Goal: Task Accomplishment & Management: Complete application form

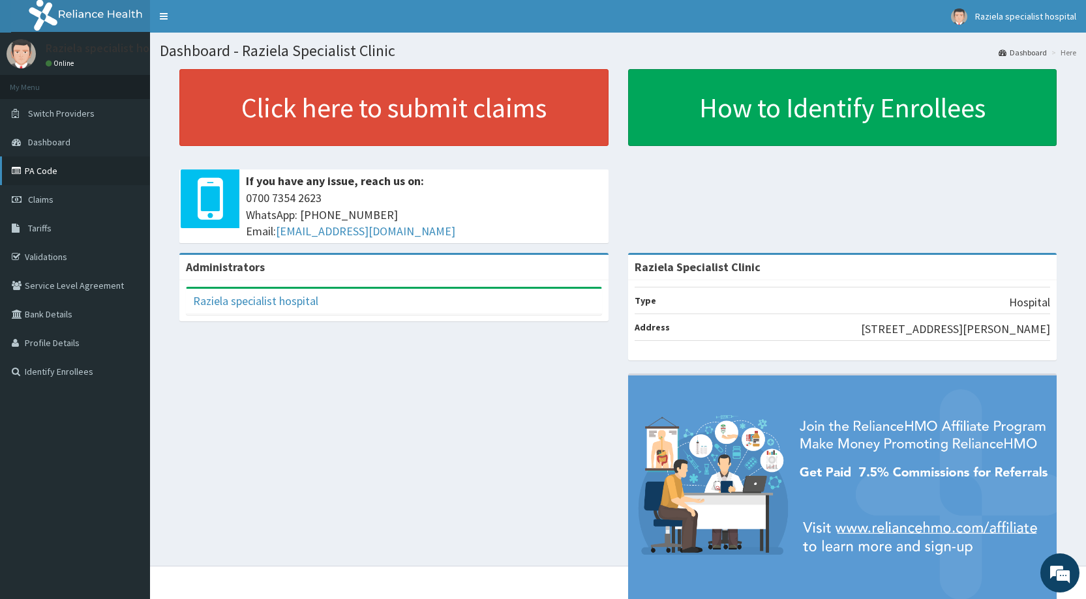
click at [74, 172] on link "PA Code" at bounding box center [75, 171] width 150 height 29
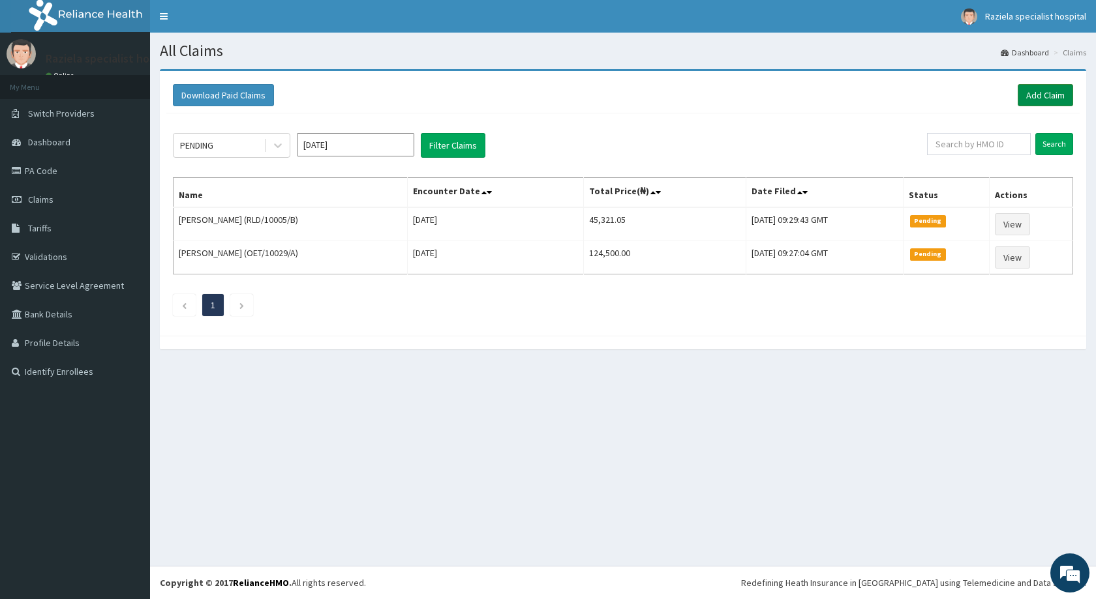
click at [1035, 97] on link "Add Claim" at bounding box center [1044, 95] width 55 height 22
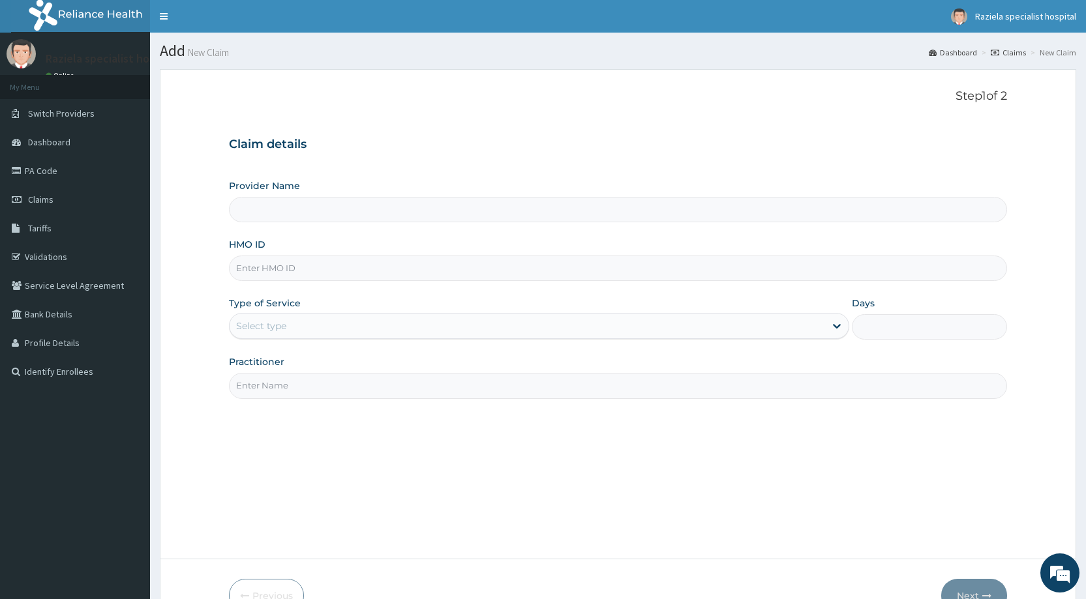
type input "Raziela Specialist Clinic"
click at [263, 275] on input "HMO ID" at bounding box center [618, 268] width 778 height 25
type input "PEJ/10041/A"
click at [351, 330] on div "Select type" at bounding box center [527, 326] width 595 height 21
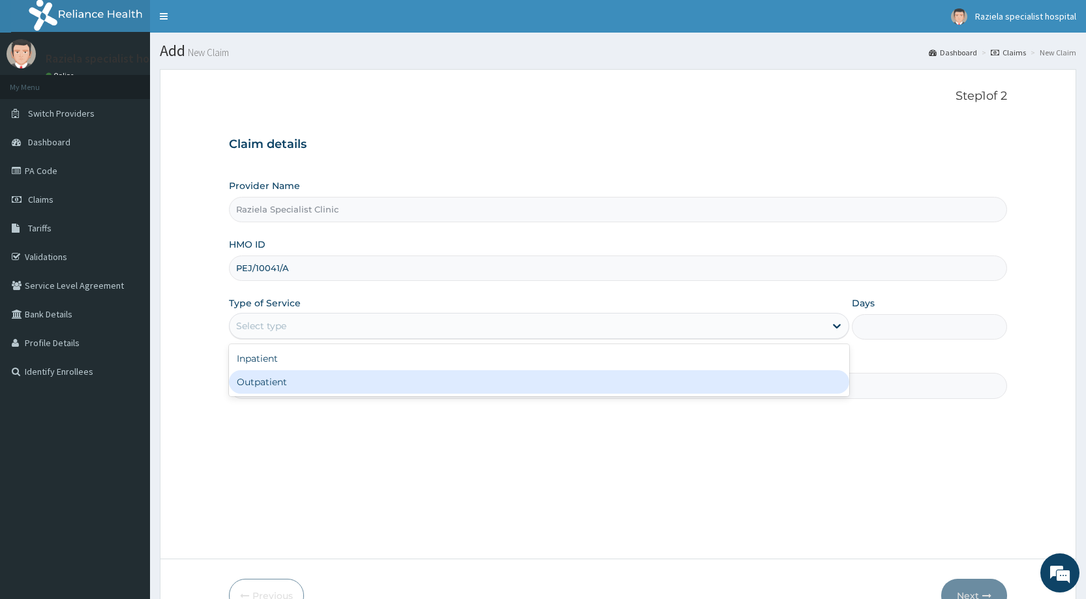
click at [296, 387] on div "Outpatient" at bounding box center [539, 381] width 620 height 23
type input "1"
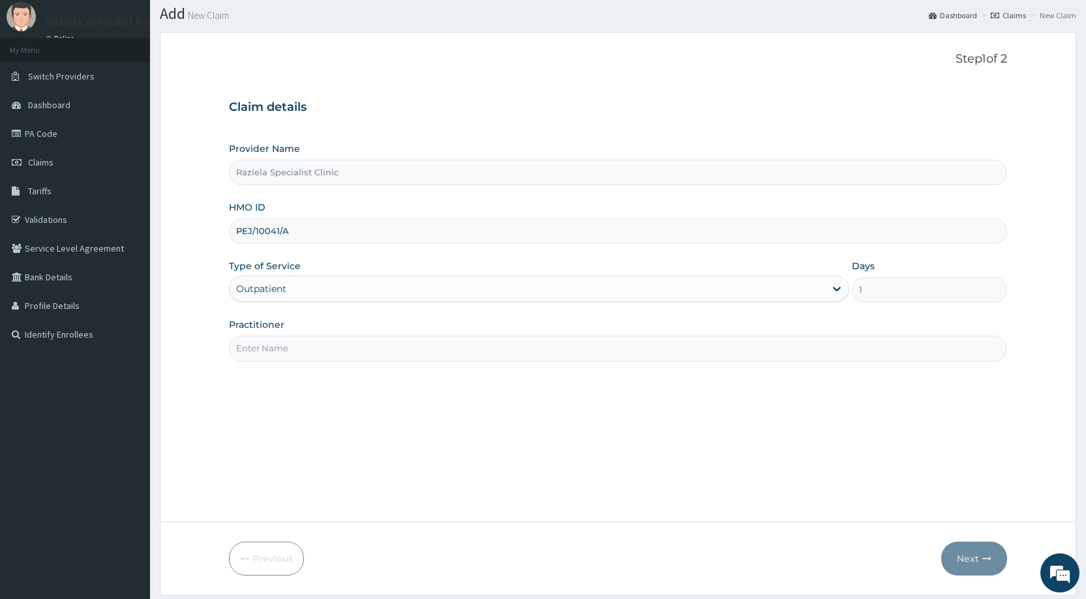
scroll to position [77, 0]
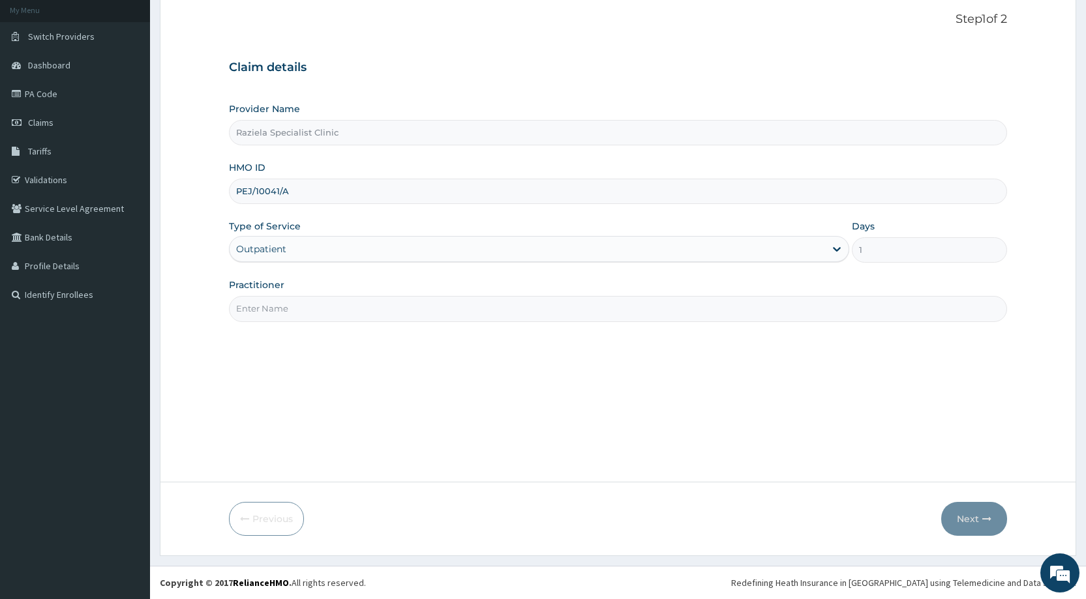
click at [296, 307] on input "Practitioner" at bounding box center [618, 308] width 778 height 25
type input "DR KELLY"
click at [966, 516] on button "Next" at bounding box center [974, 519] width 66 height 34
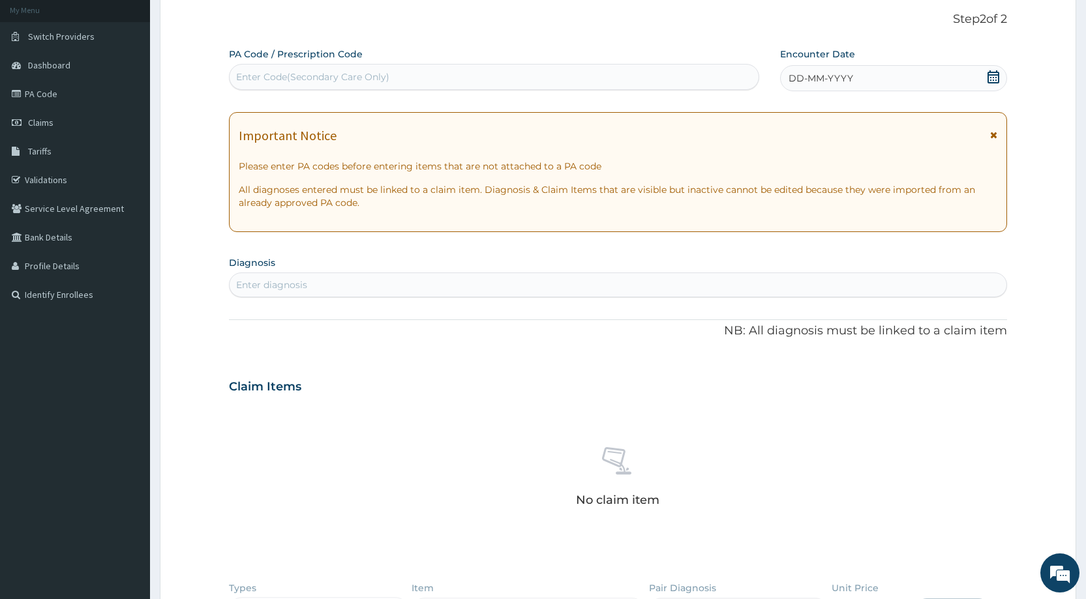
click at [350, 82] on div "Enter Code(Secondary Care Only)" at bounding box center [312, 76] width 153 height 13
click at [256, 78] on div "Enter Code(Secondary Care Only)" at bounding box center [312, 76] width 153 height 13
click at [243, 70] on div "Enter Code(Secondary Care Only)" at bounding box center [312, 76] width 153 height 13
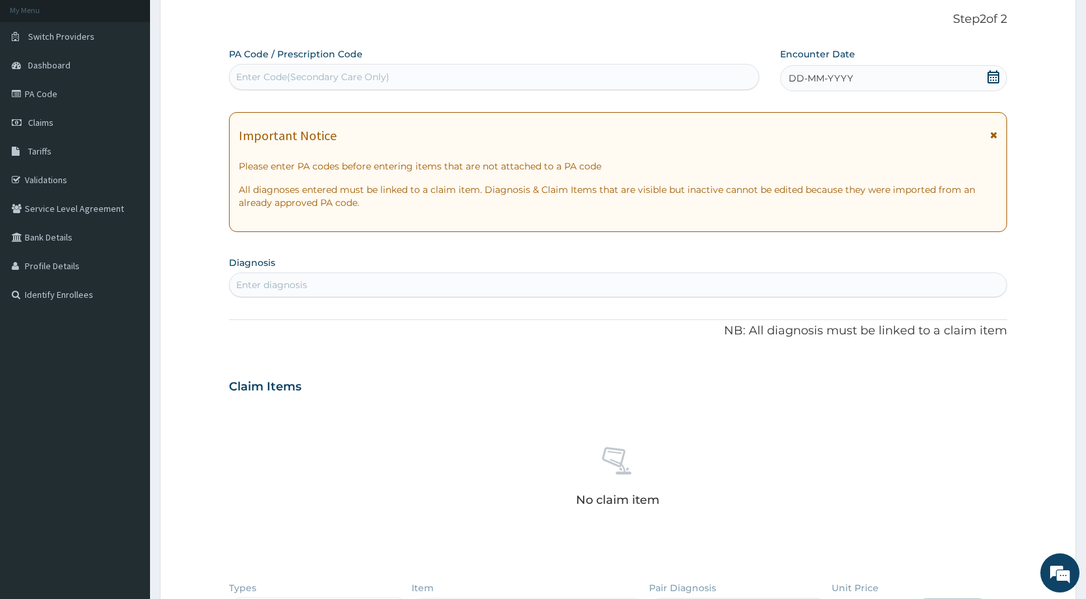
paste input "PA/AF3661"
type input "PA/AF3661"
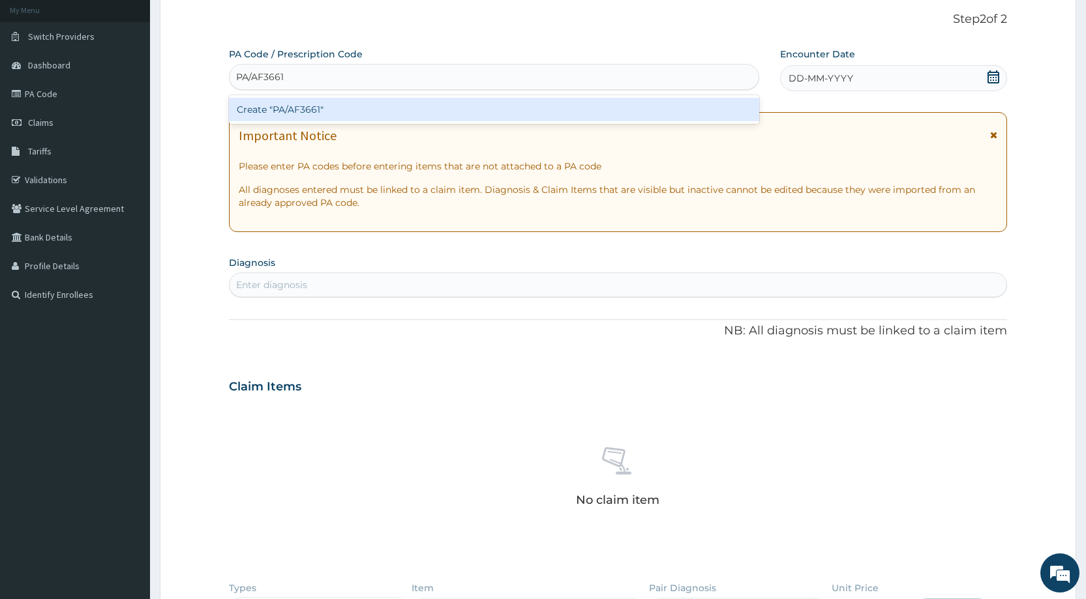
click at [282, 106] on div "Create "PA/AF3661"" at bounding box center [494, 109] width 530 height 23
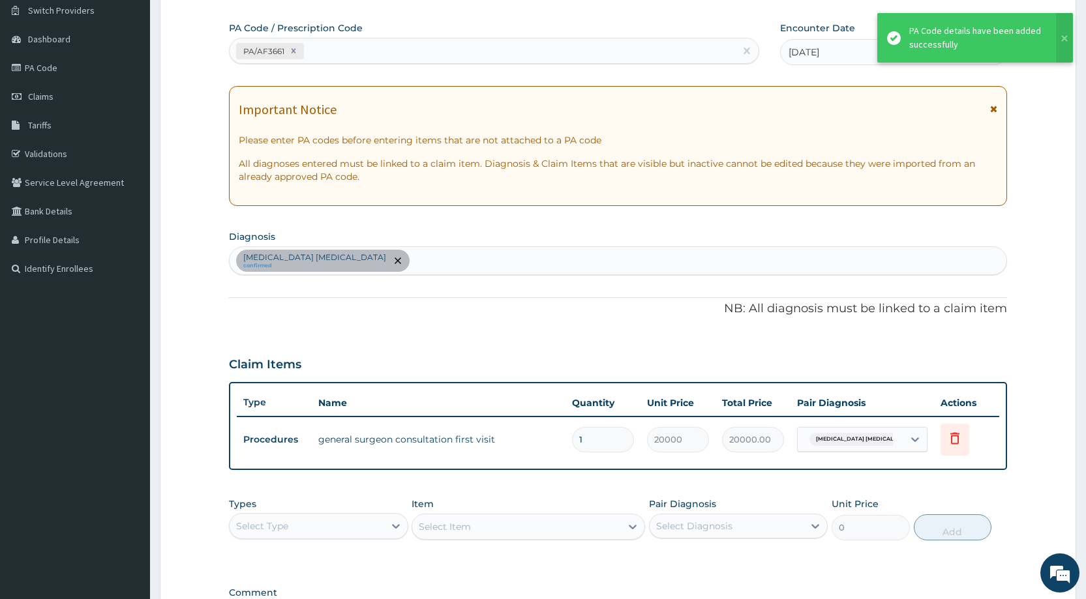
scroll to position [83, 0]
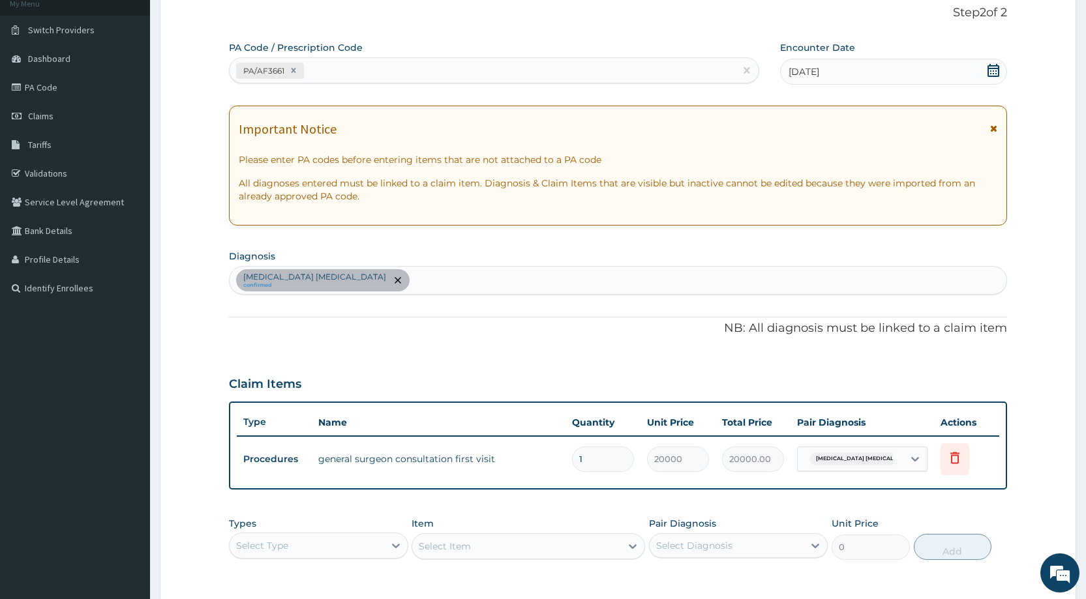
click at [366, 278] on div "Mast cell malignancy confirmed" at bounding box center [618, 280] width 777 height 27
type input "MALARIA"
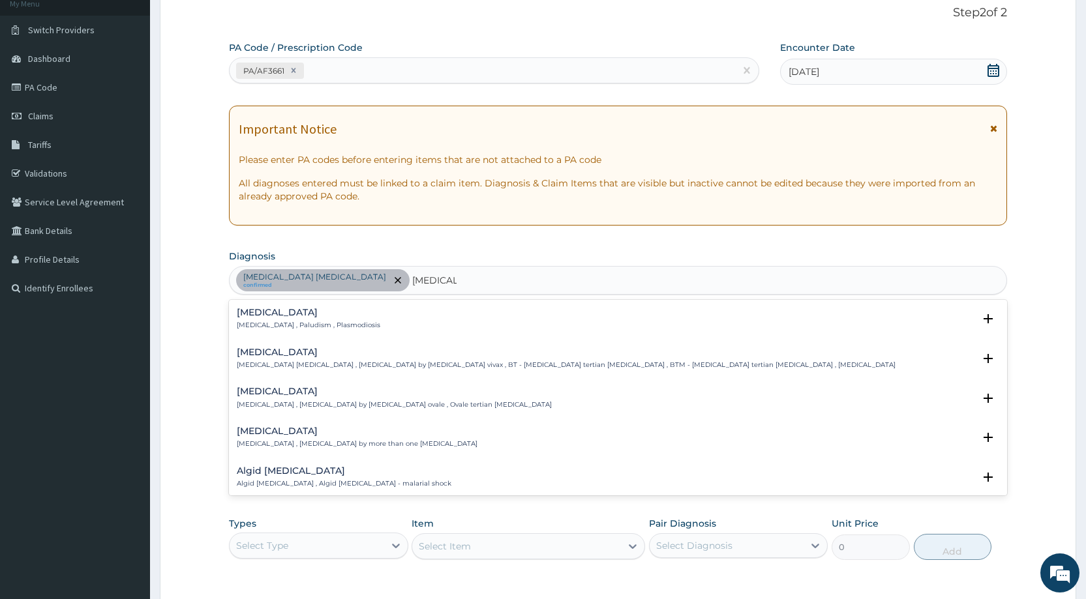
click at [360, 308] on div "Malaria Malaria , Paludism , Plasmodiosis" at bounding box center [618, 319] width 762 height 23
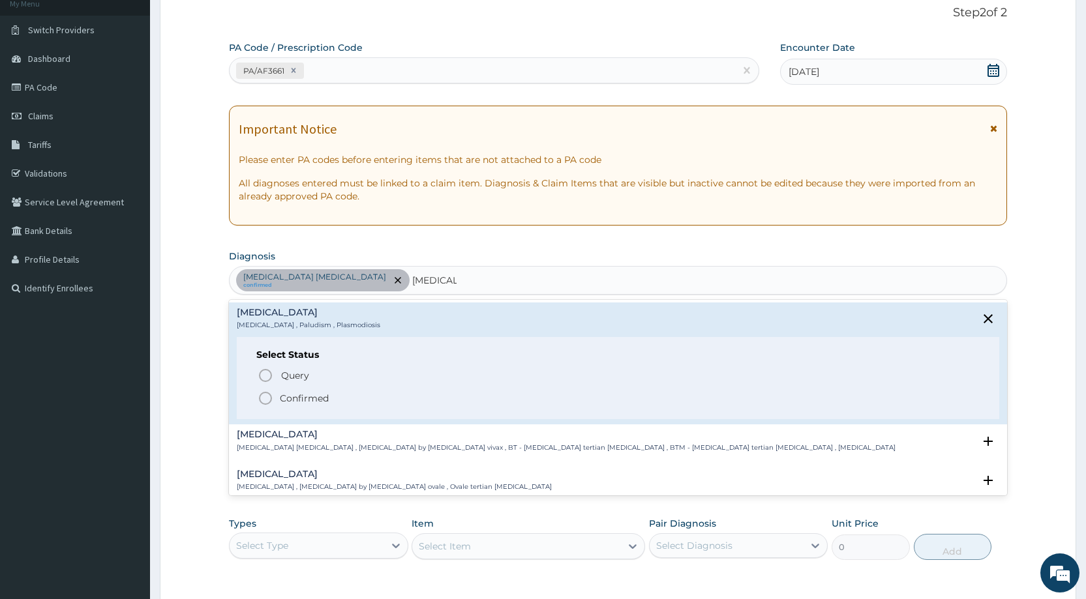
click at [264, 395] on icon "status option filled" at bounding box center [266, 399] width 16 height 16
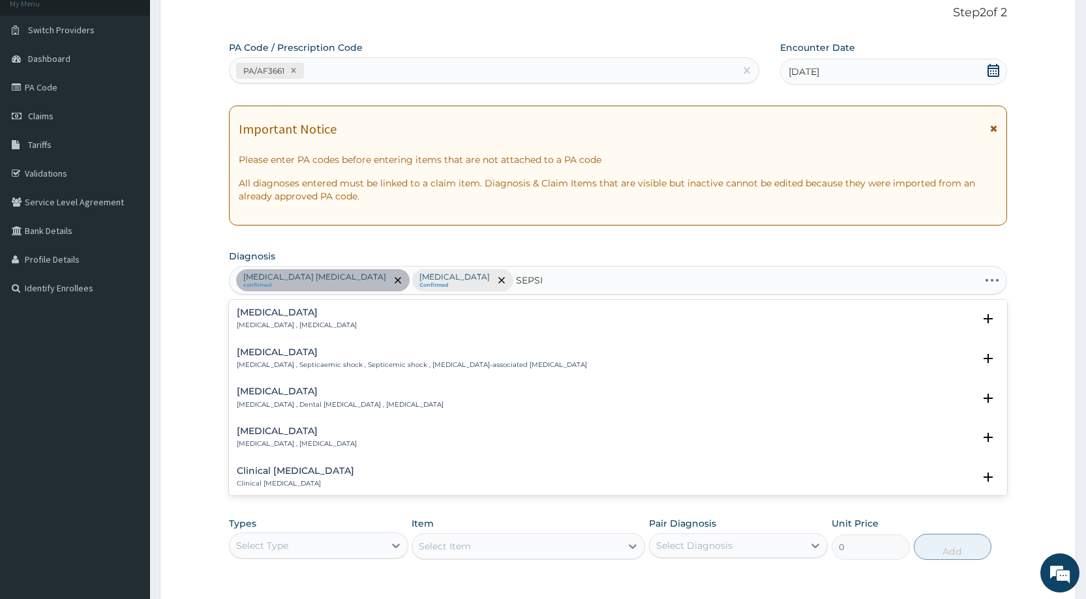
type input "SEPSIS"
click at [286, 323] on p "Systemic infection , Sepsis" at bounding box center [297, 325] width 120 height 9
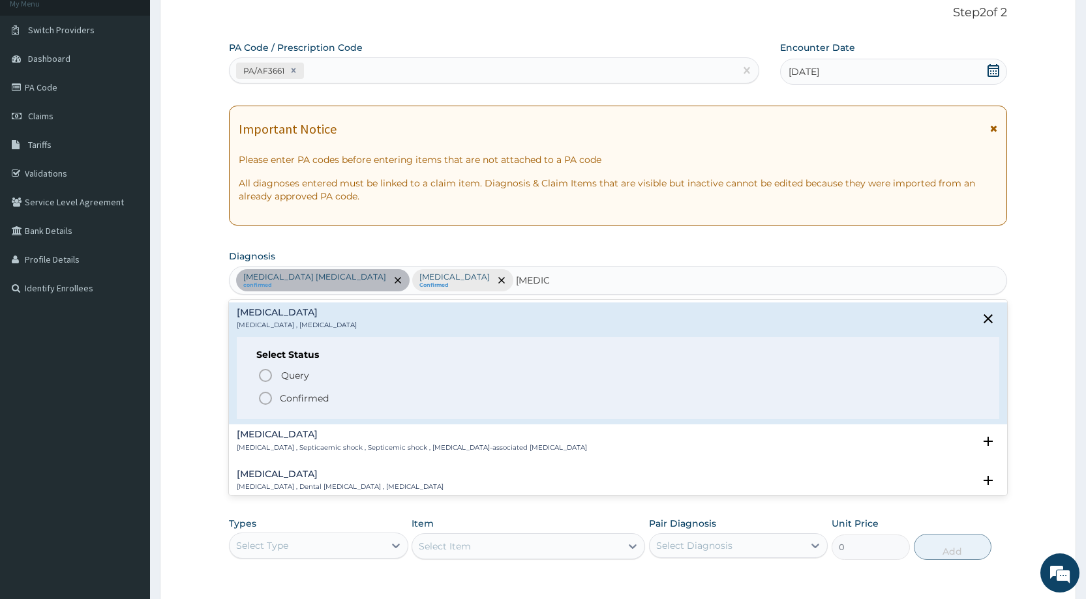
click at [264, 398] on icon "status option filled" at bounding box center [266, 399] width 16 height 16
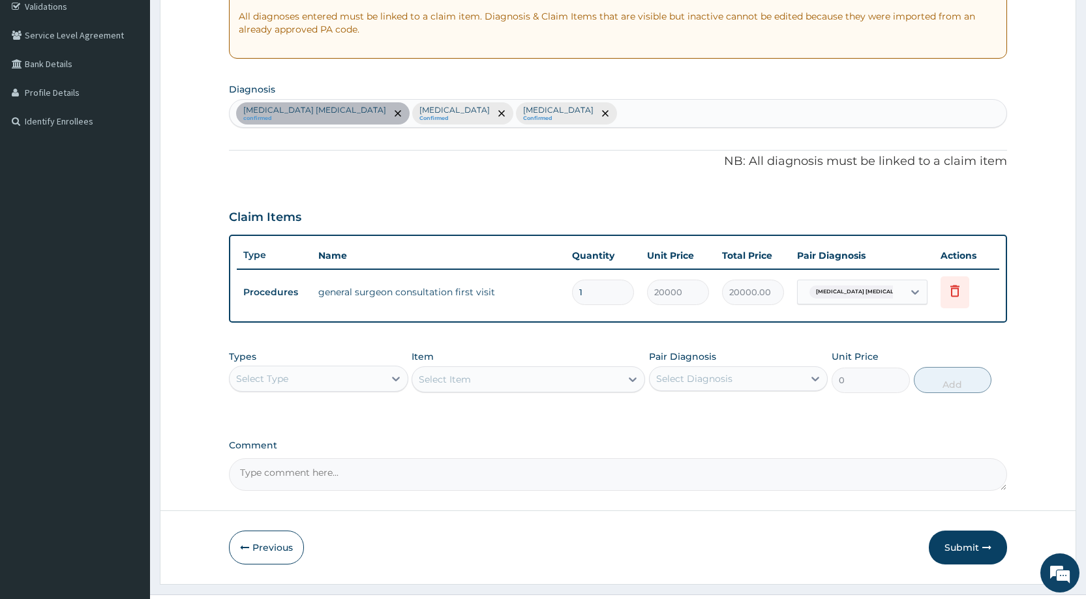
scroll to position [279, 0]
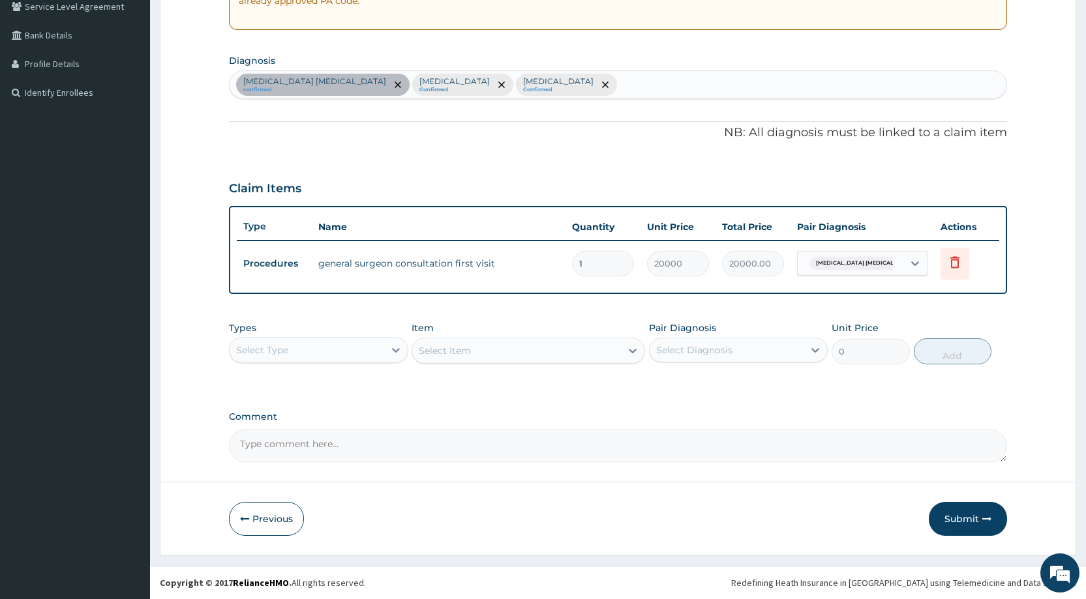
click at [303, 346] on div "Select Type" at bounding box center [307, 350] width 154 height 21
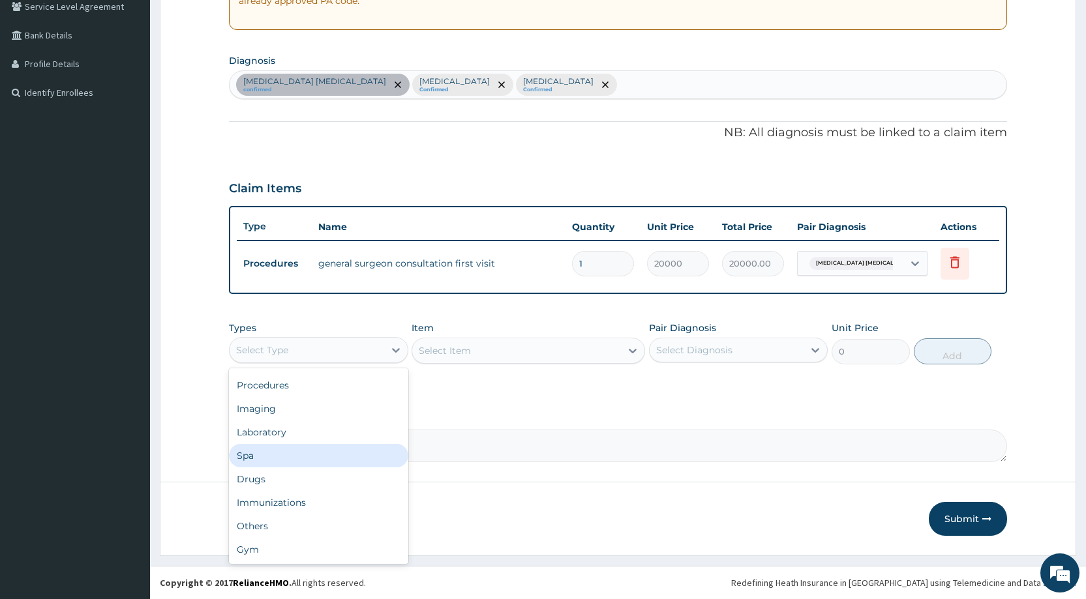
scroll to position [0, 0]
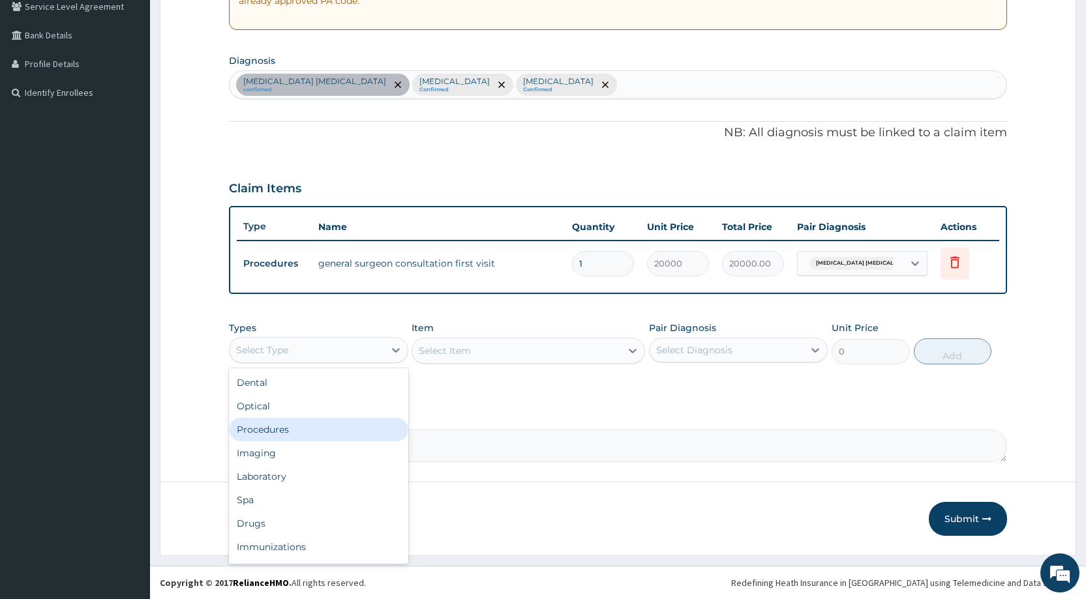
click at [282, 426] on div "Procedures" at bounding box center [318, 429] width 179 height 23
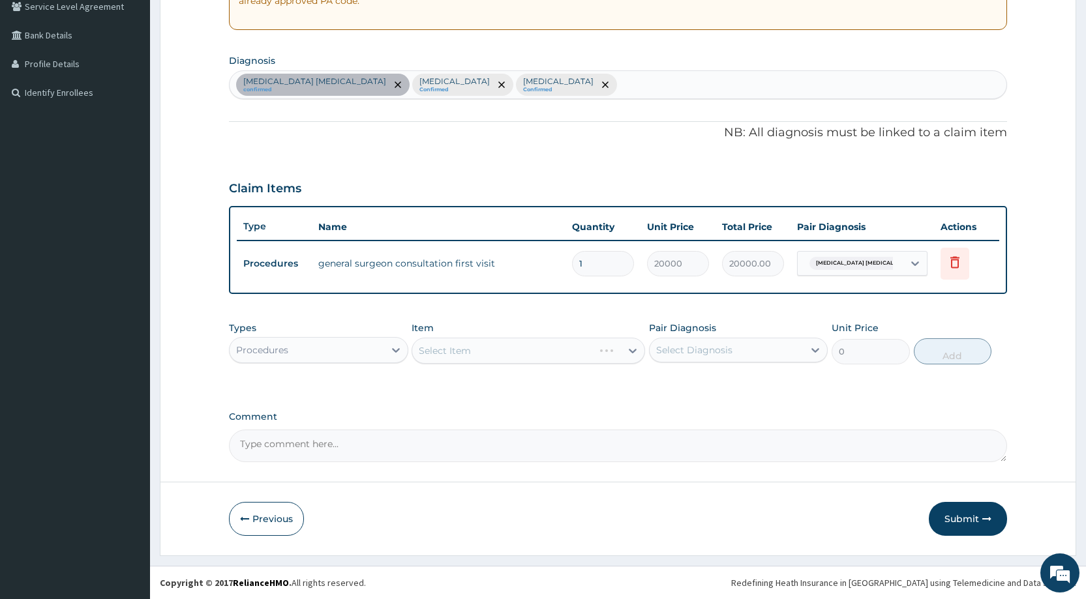
click at [435, 350] on div "Select Item" at bounding box center [527, 351] width 233 height 26
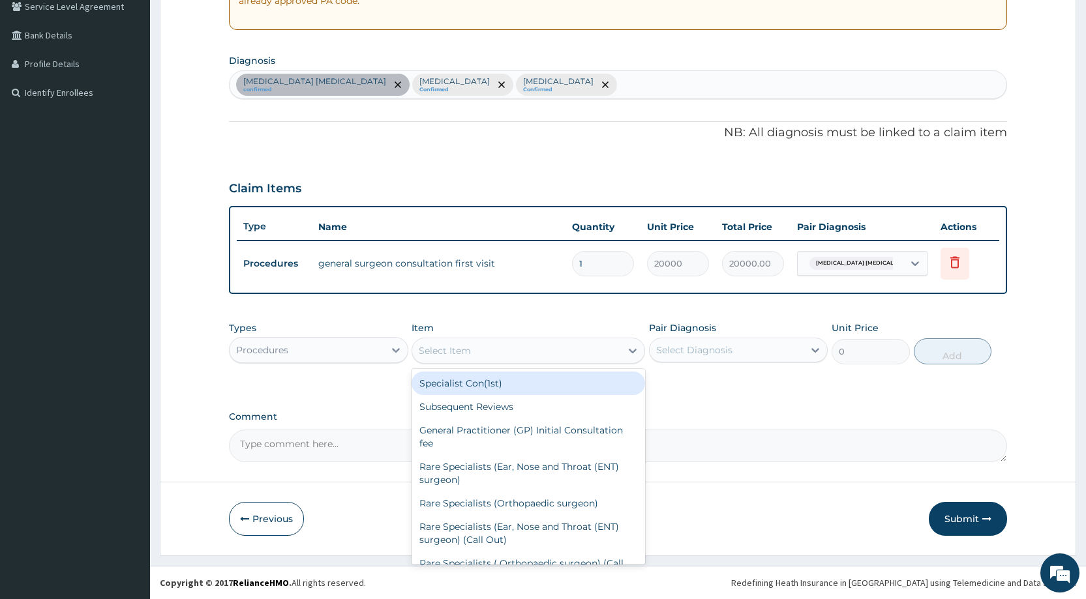
click at [435, 350] on div "Select Item" at bounding box center [445, 350] width 52 height 13
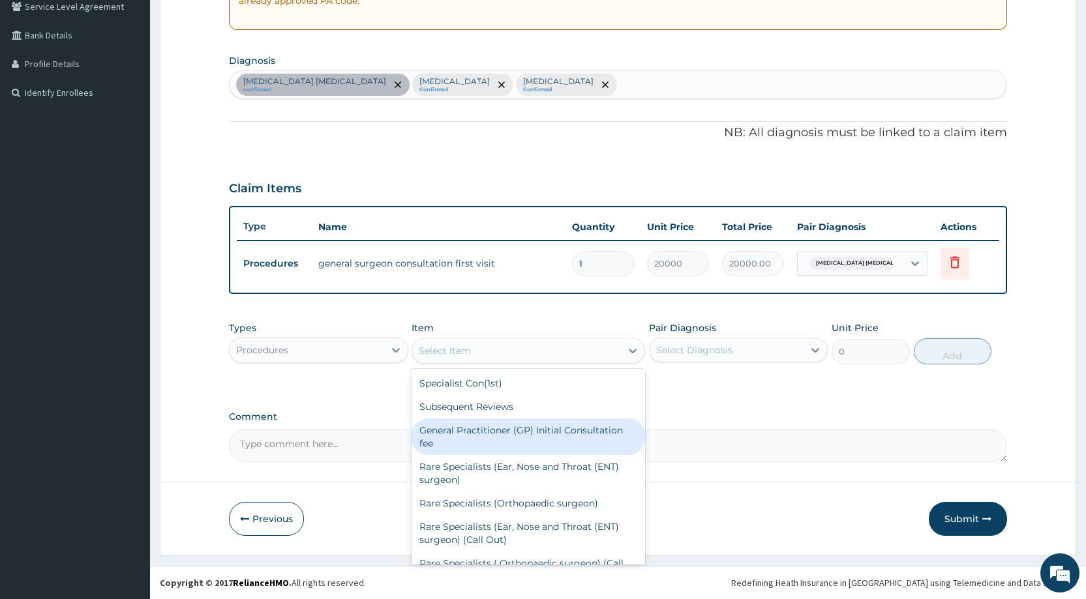
click at [458, 441] on div "General Practitioner (GP) Initial Consultation fee" at bounding box center [527, 437] width 233 height 37
type input "2500"
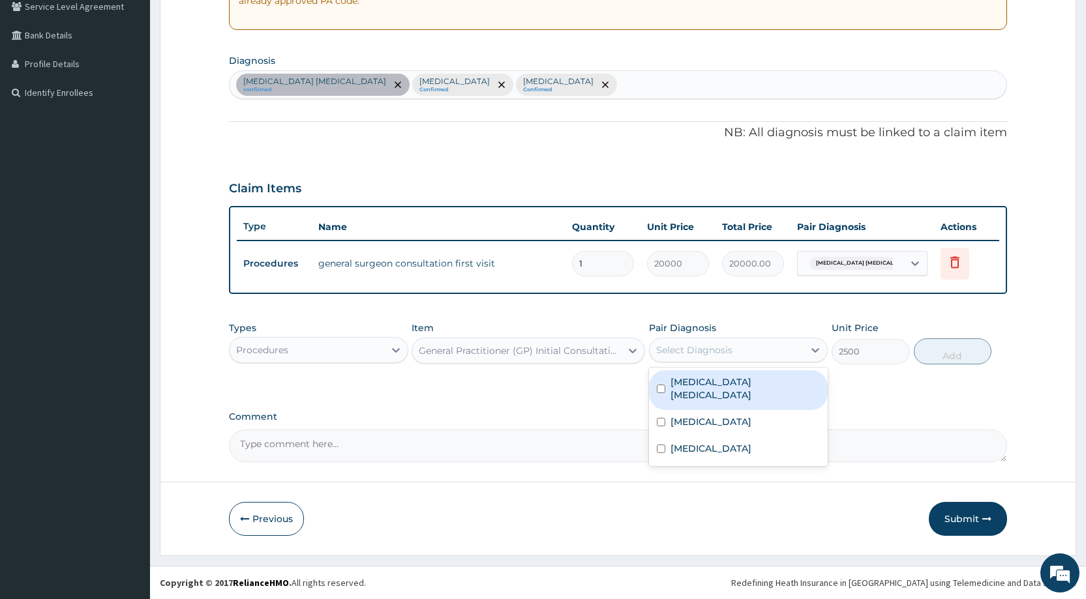
click at [694, 357] on div "Select Diagnosis" at bounding box center [727, 350] width 154 height 21
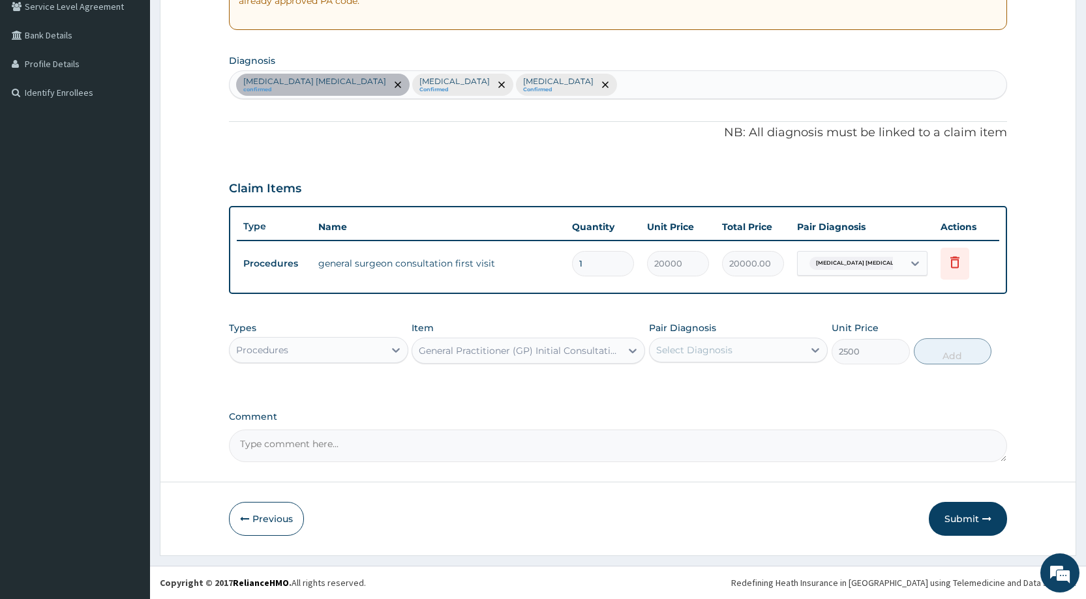
click at [683, 359] on div "Select Diagnosis" at bounding box center [727, 350] width 154 height 21
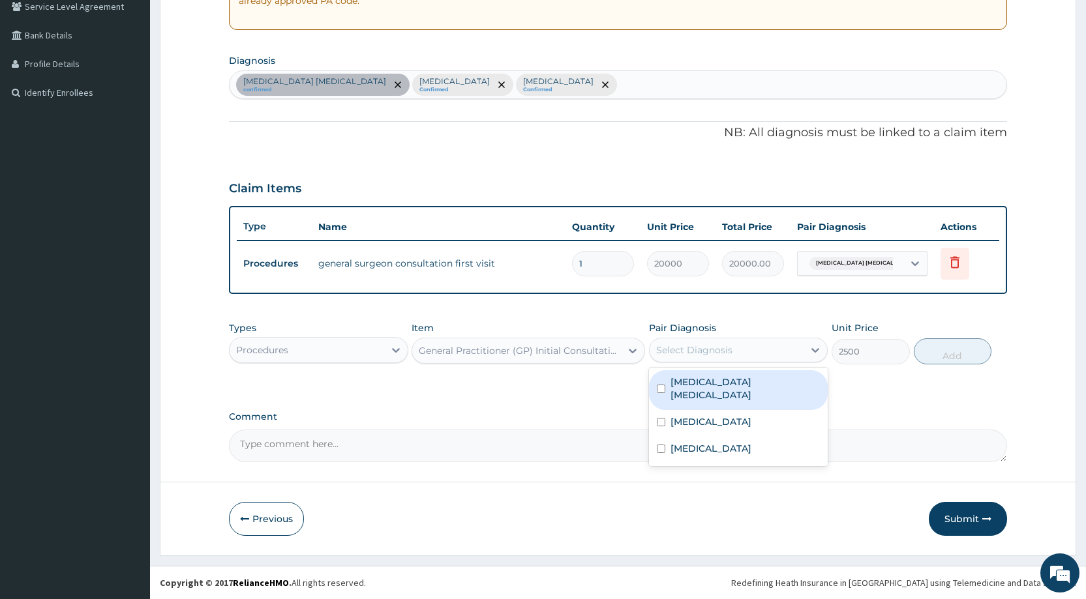
click at [676, 380] on label "Mast cell malignancy" at bounding box center [744, 389] width 149 height 26
checkbox input "true"
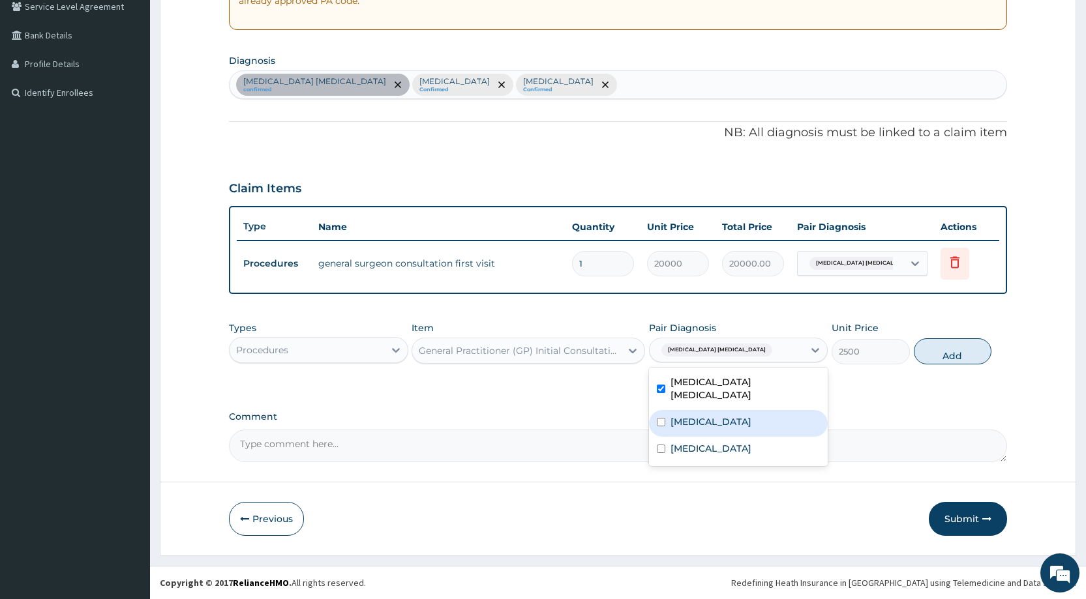
click at [668, 415] on div "Malaria" at bounding box center [738, 423] width 179 height 27
checkbox input "true"
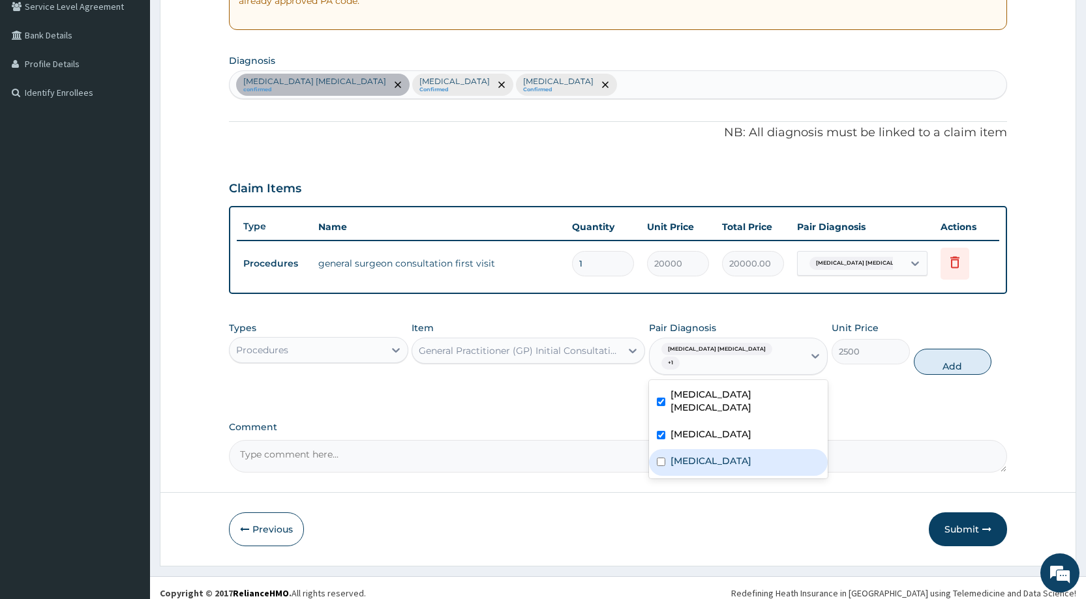
click at [665, 449] on div "Sepsis" at bounding box center [738, 462] width 179 height 27
checkbox input "true"
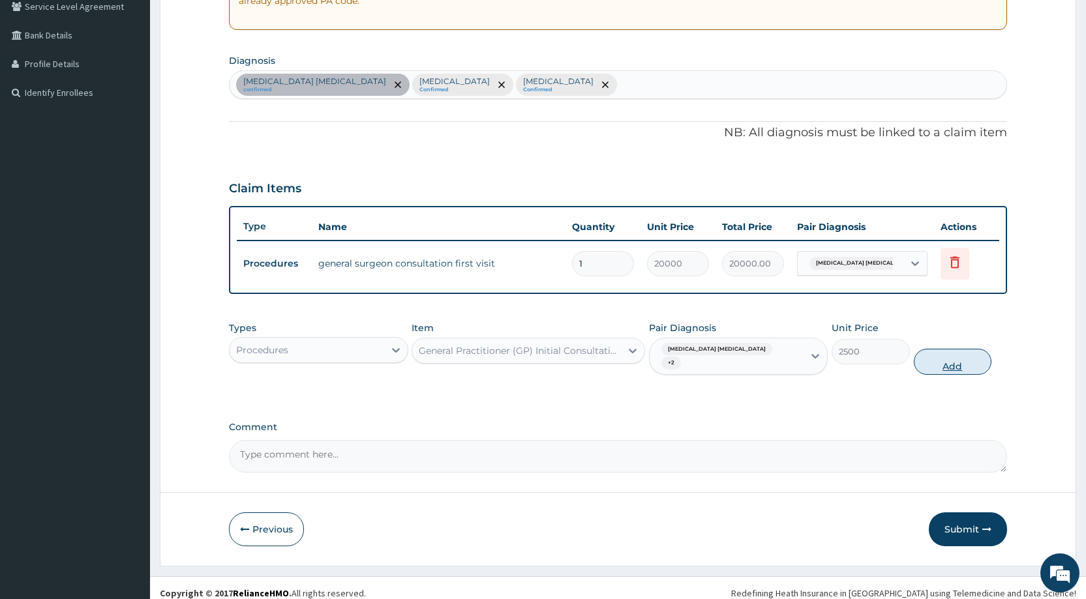
click at [940, 358] on button "Add" at bounding box center [953, 362] width 78 height 26
type input "0"
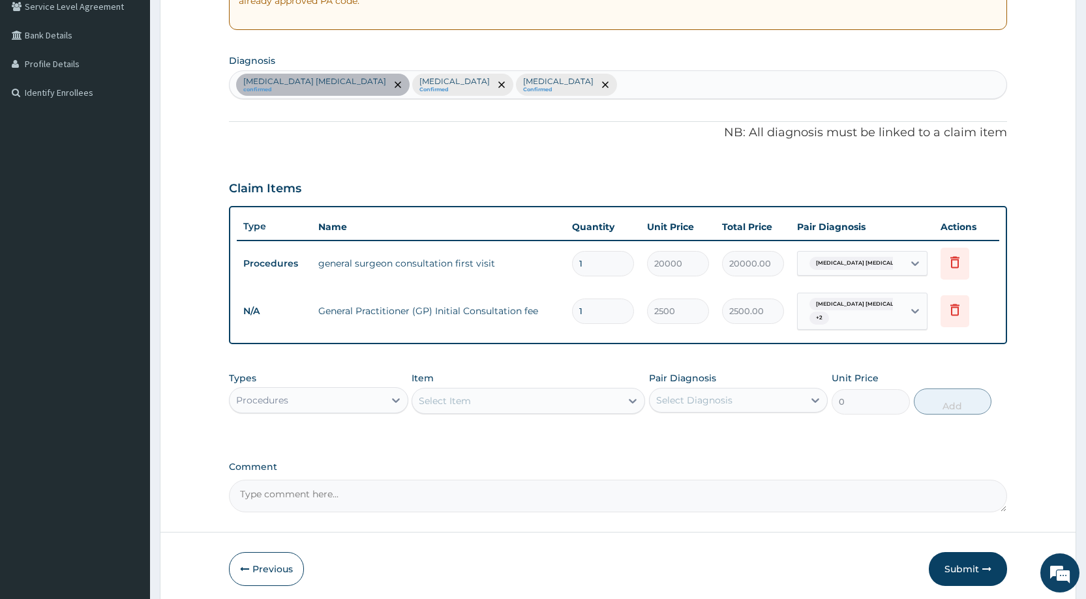
click at [441, 400] on div "Select Item" at bounding box center [445, 401] width 52 height 13
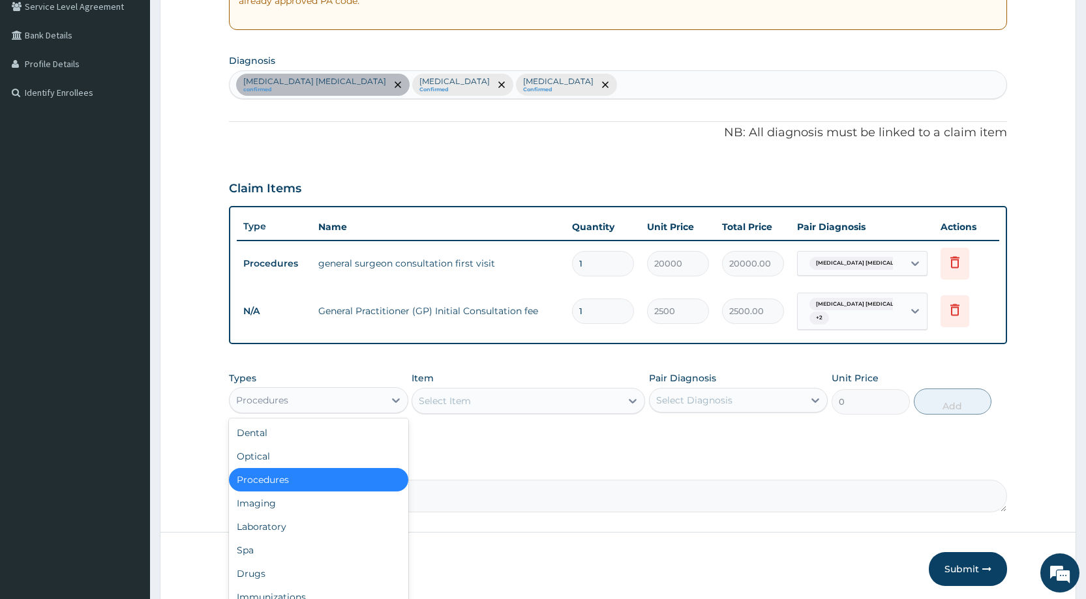
click at [368, 394] on div "Procedures" at bounding box center [307, 400] width 154 height 21
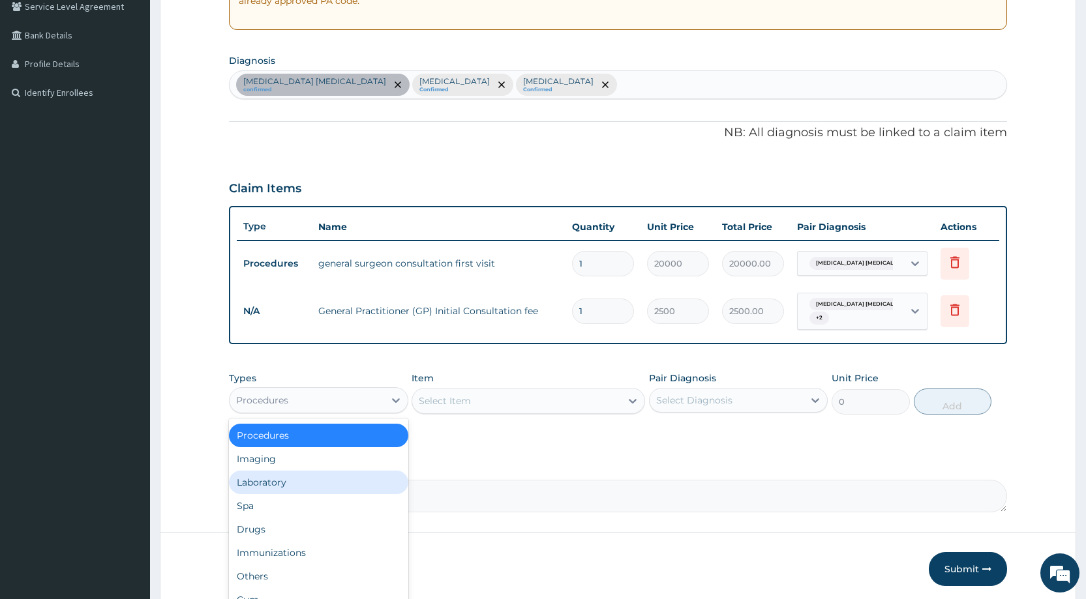
click at [315, 486] on div "Laboratory" at bounding box center [318, 482] width 179 height 23
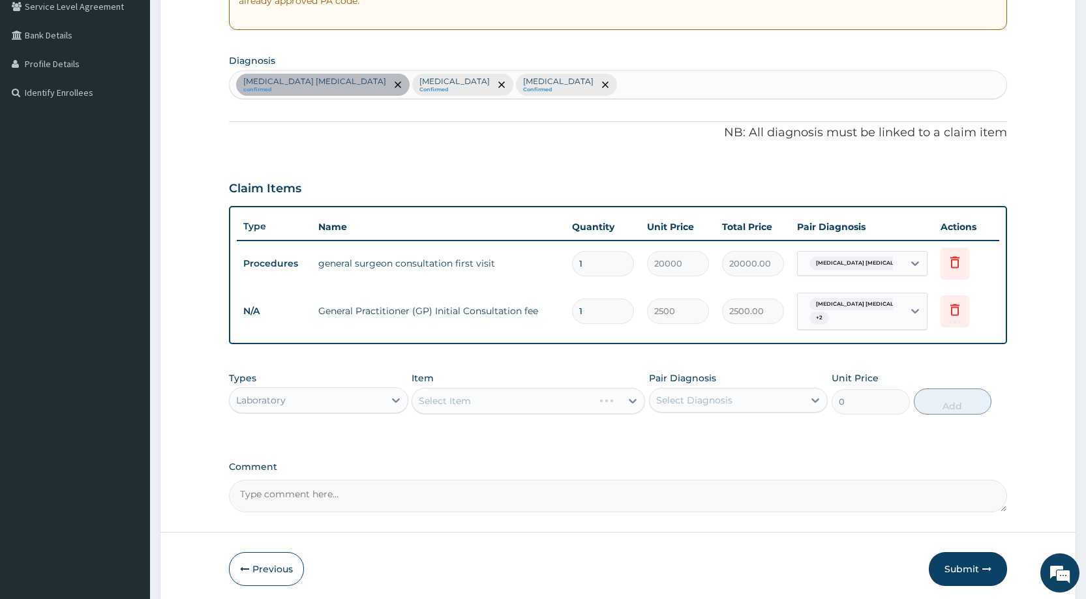
click at [466, 400] on div "Select Item" at bounding box center [527, 401] width 233 height 26
click at [454, 396] on div "Select Item" at bounding box center [527, 401] width 233 height 26
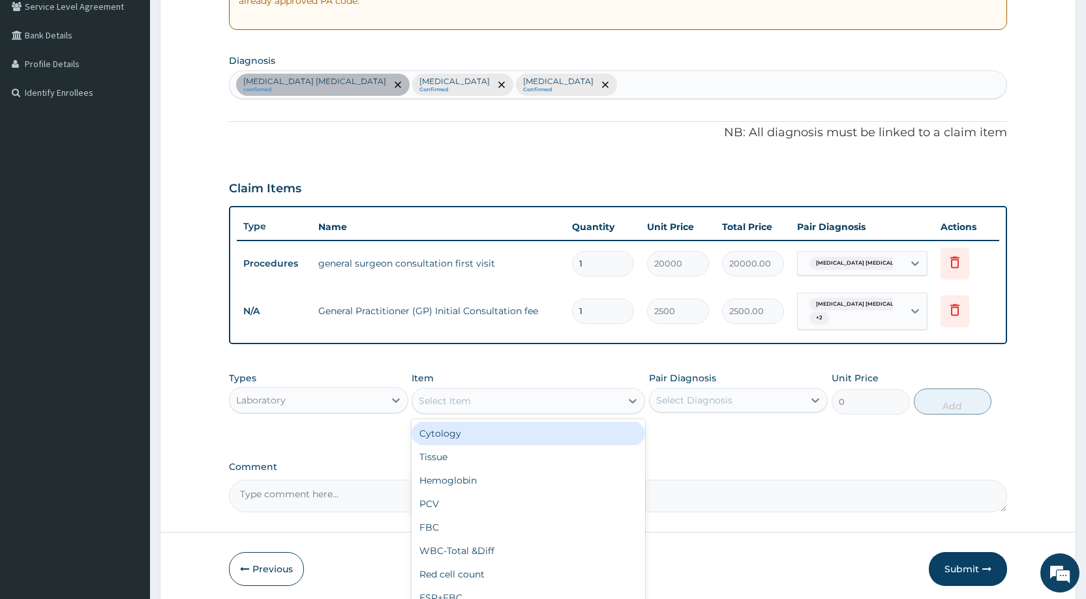
click at [444, 403] on div "Select Item" at bounding box center [445, 401] width 52 height 13
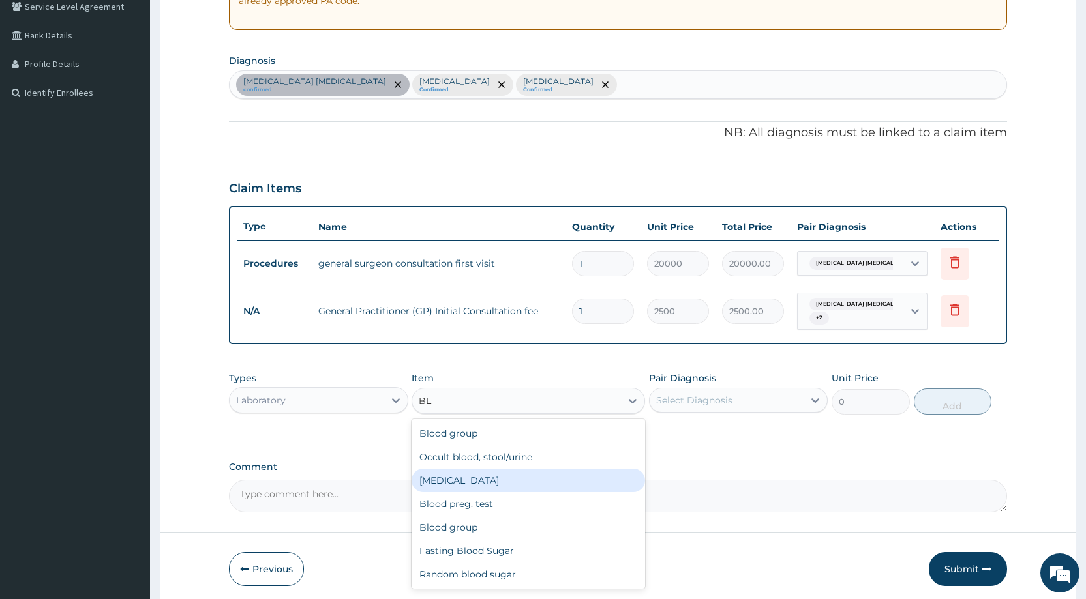
type input "B"
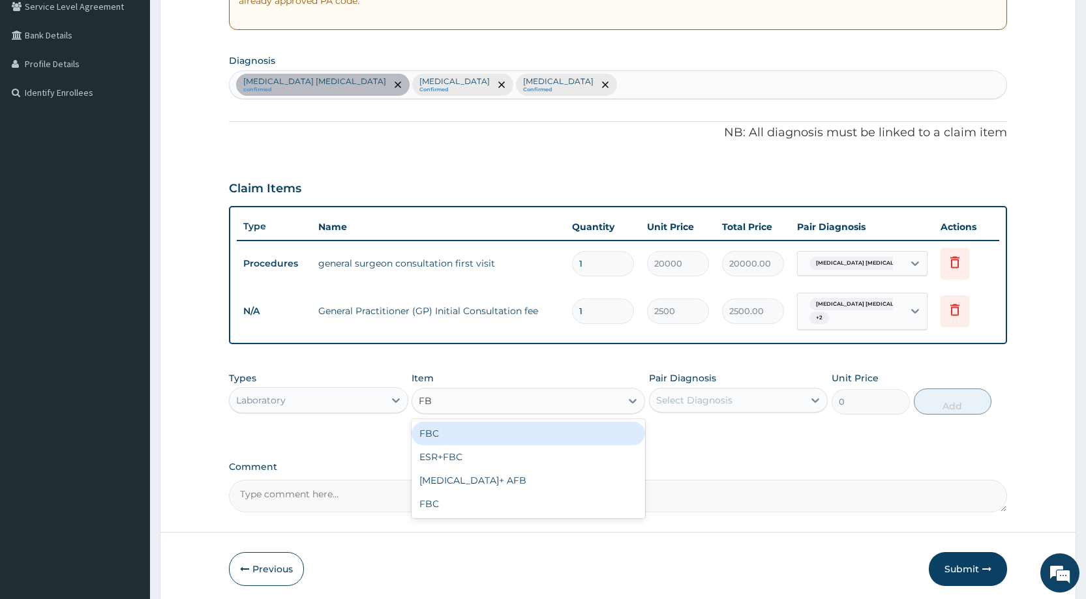
type input "FBC"
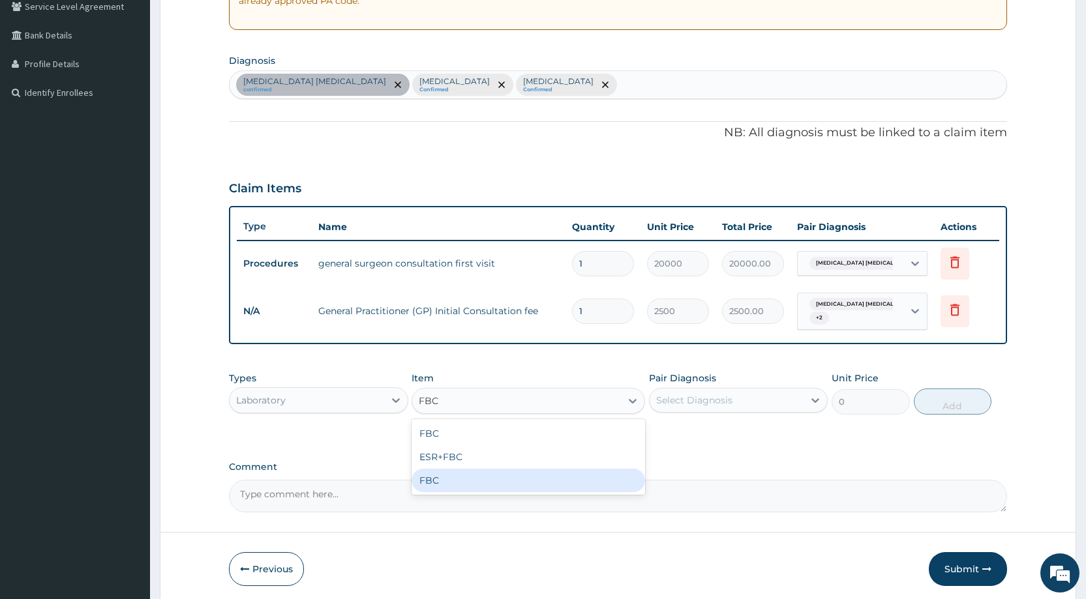
click at [456, 489] on div "FBC" at bounding box center [527, 480] width 233 height 23
type input "4000"
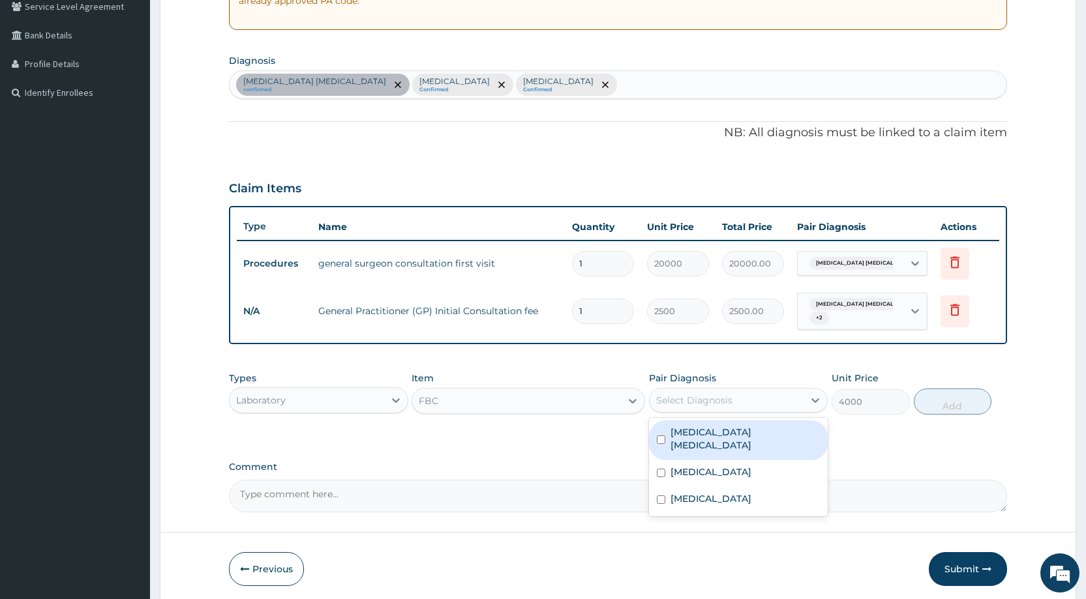
click at [696, 404] on div "Select Diagnosis" at bounding box center [694, 400] width 76 height 13
click at [692, 446] on div "Mast cell malignancy" at bounding box center [738, 441] width 179 height 40
checkbox input "true"
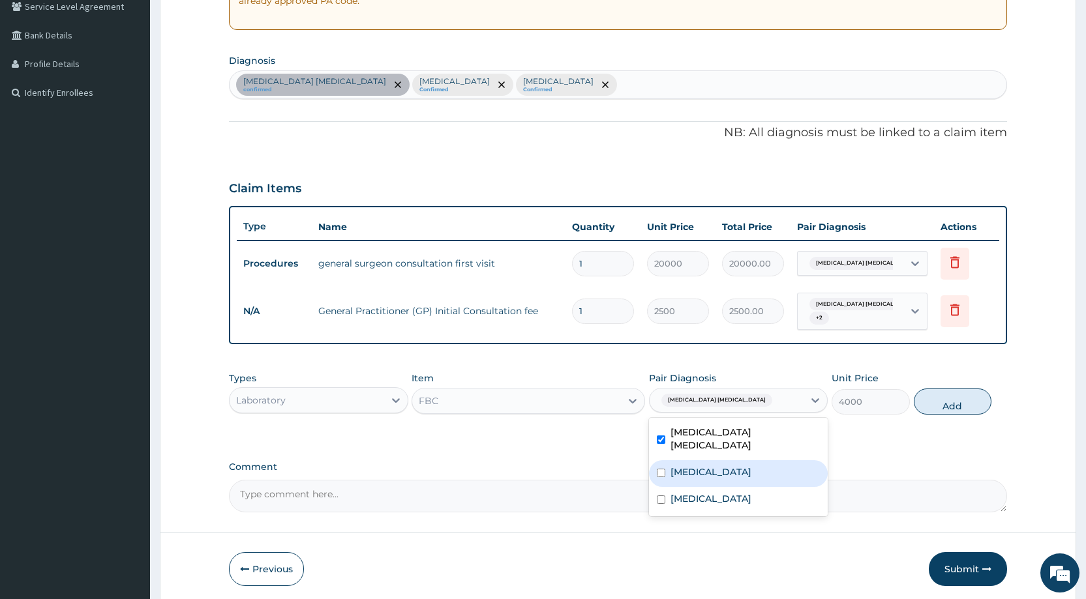
drag, startPoint x: 691, startPoint y: 467, endPoint x: 681, endPoint y: 488, distance: 23.0
click at [691, 468] on div "Malaria" at bounding box center [738, 473] width 179 height 27
checkbox input "true"
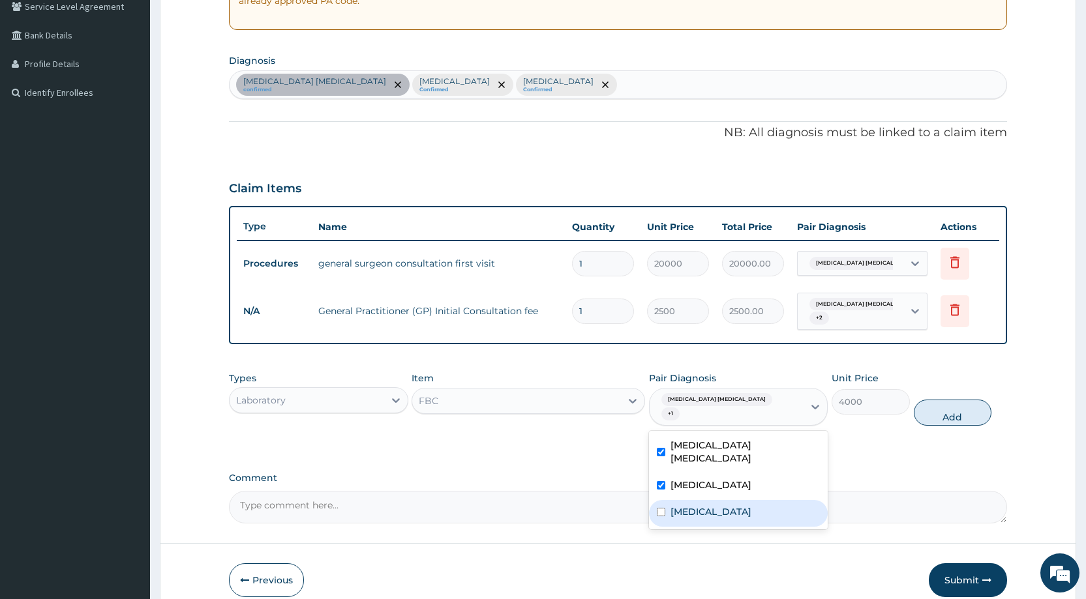
drag, startPoint x: 681, startPoint y: 488, endPoint x: 711, endPoint y: 483, distance: 31.1
click at [685, 505] on label "Sepsis" at bounding box center [710, 511] width 81 height 13
checkbox input "true"
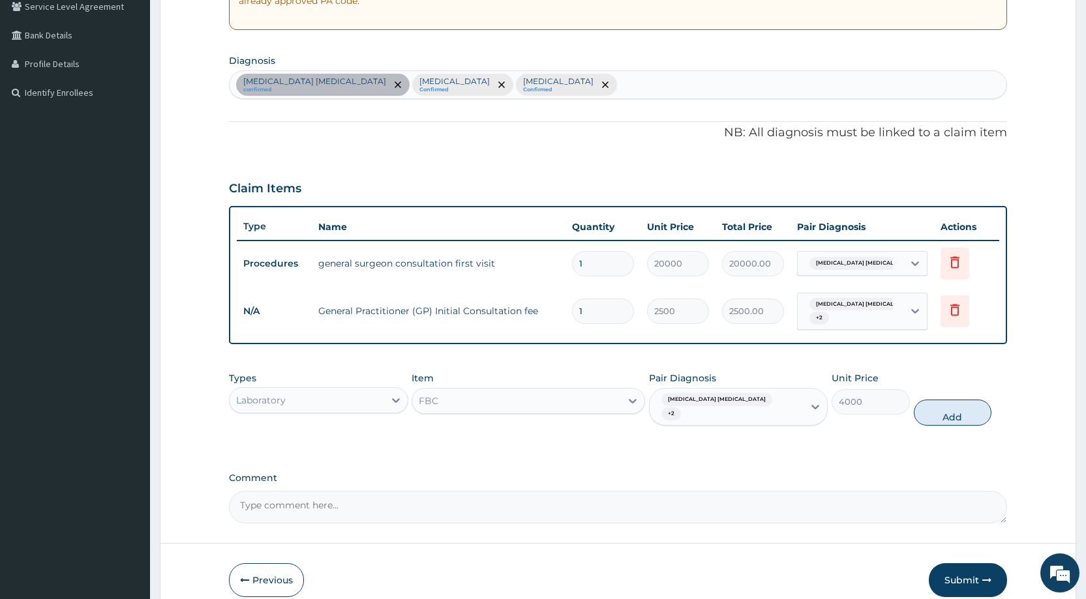
click at [972, 420] on div "Types Laboratory Item FBC Pair Diagnosis Mast cell malignancy + 2 Unit Price 40…" at bounding box center [618, 398] width 778 height 67
click at [945, 400] on button "Add" at bounding box center [953, 413] width 78 height 26
type input "0"
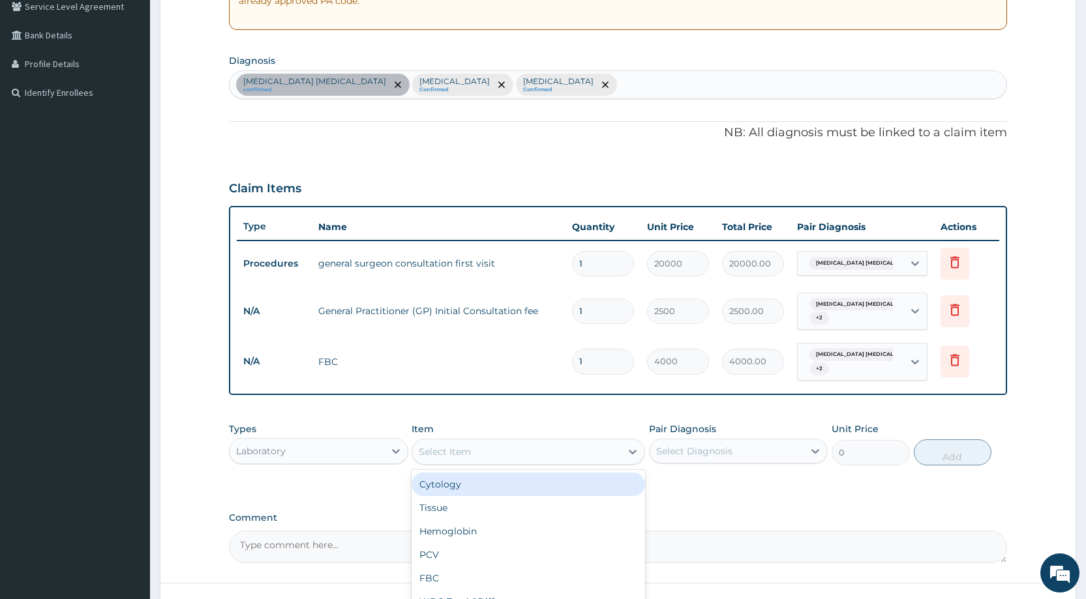
click at [466, 455] on div "Select Item" at bounding box center [445, 451] width 52 height 13
type input "MALARIA"
click at [484, 477] on div "MALARIA PARASITE" at bounding box center [527, 484] width 233 height 23
type input "1000"
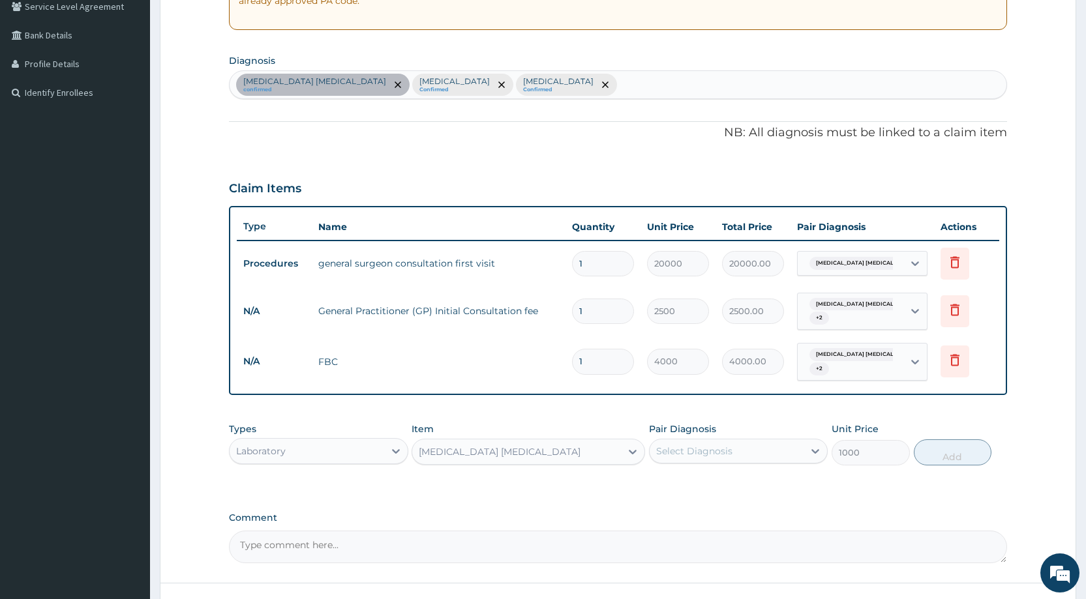
click at [719, 453] on div "Select Diagnosis" at bounding box center [694, 451] width 76 height 13
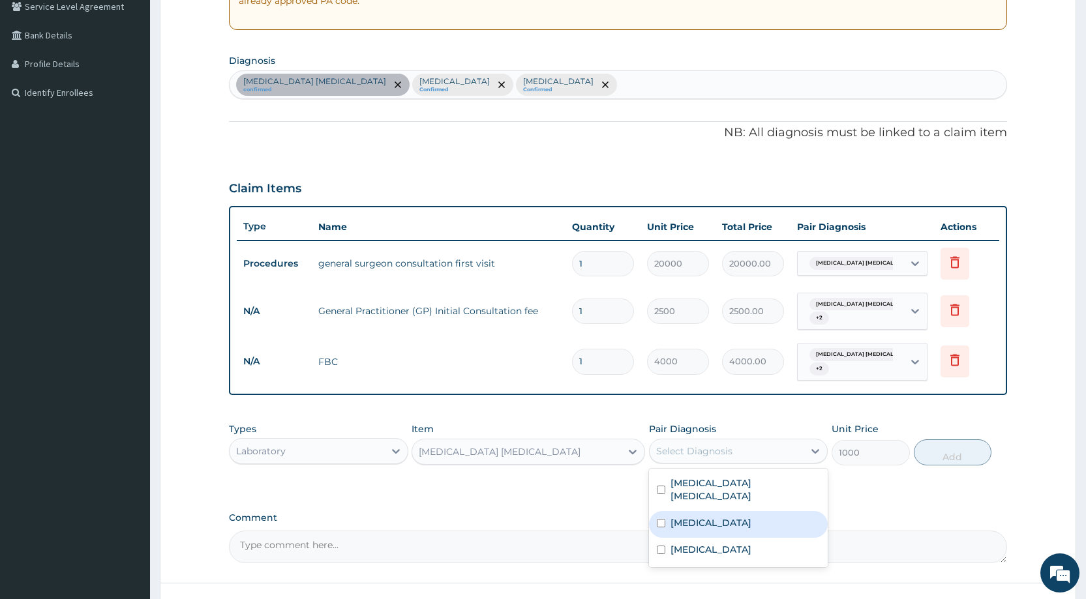
click at [714, 511] on div "Malaria" at bounding box center [738, 524] width 179 height 27
checkbox input "true"
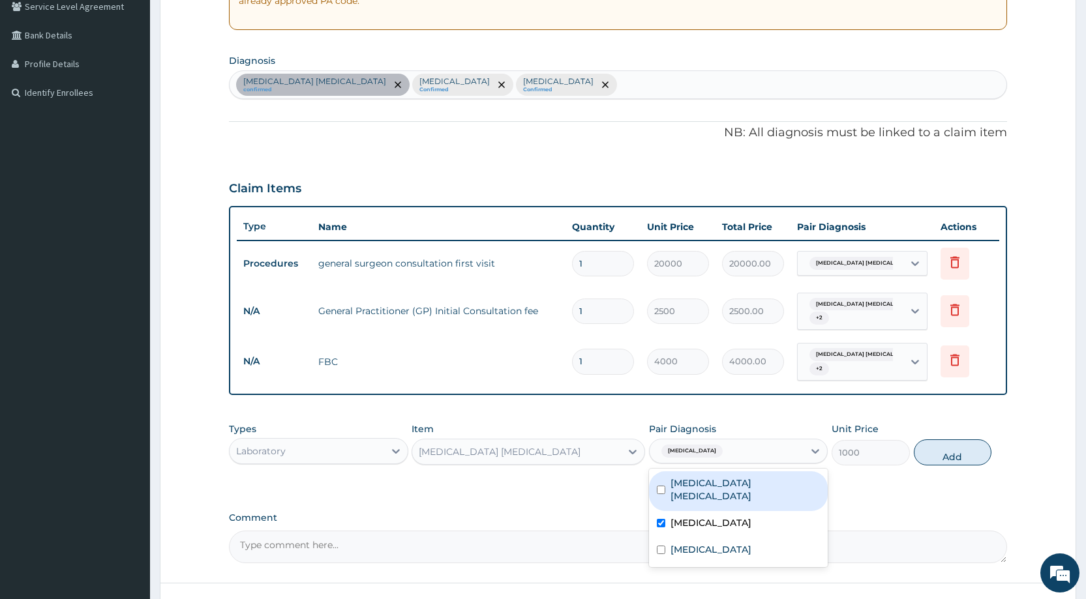
click at [710, 487] on label "Mast cell malignancy" at bounding box center [744, 490] width 149 height 26
checkbox input "true"
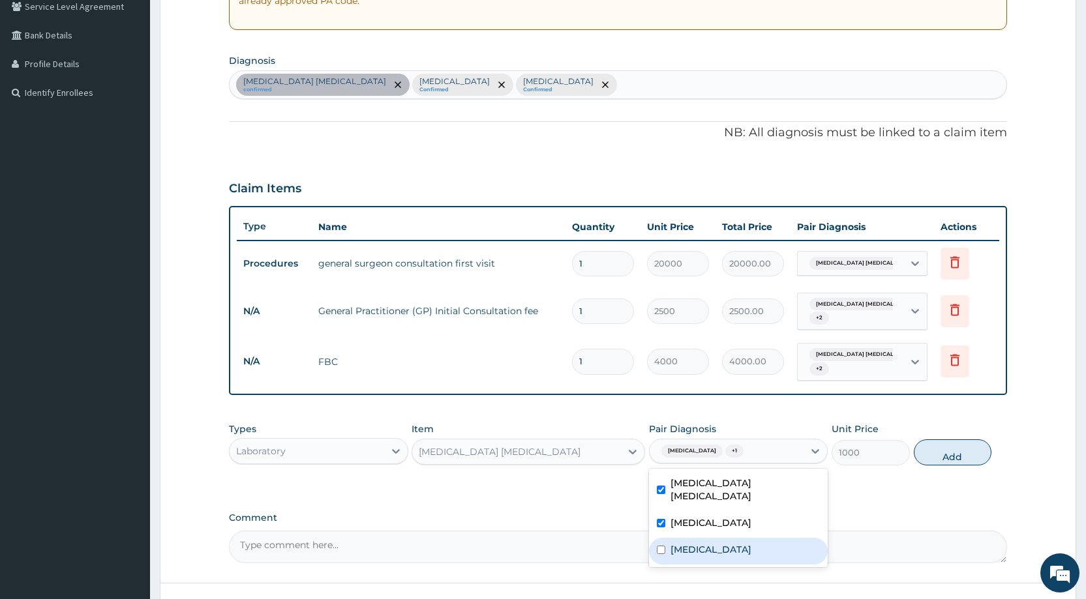
click at [703, 538] on div "Sepsis" at bounding box center [738, 551] width 179 height 27
checkbox input "true"
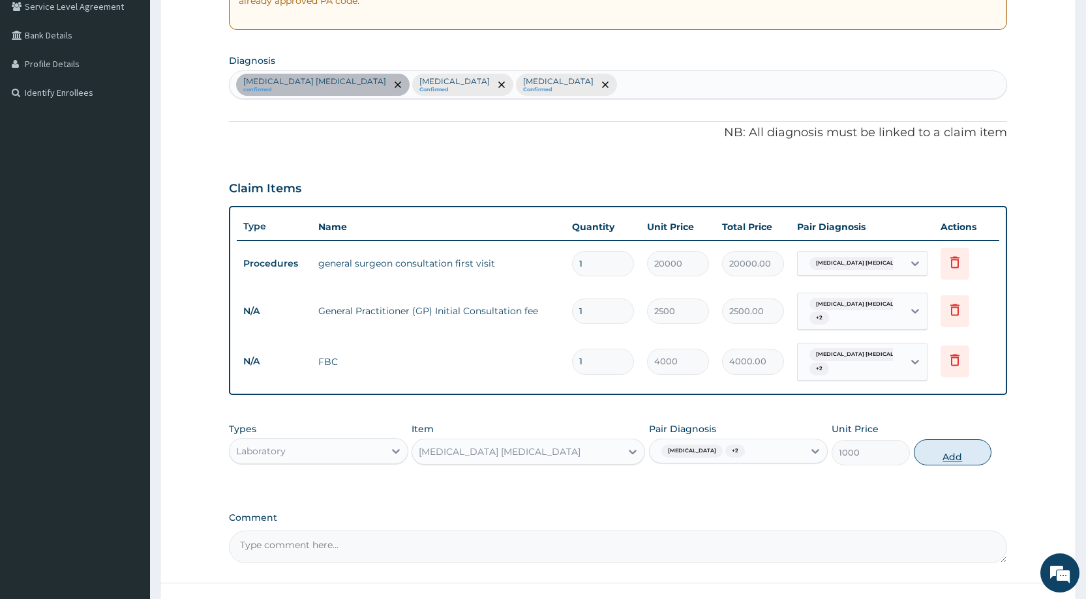
click at [961, 457] on button "Add" at bounding box center [953, 453] width 78 height 26
type input "0"
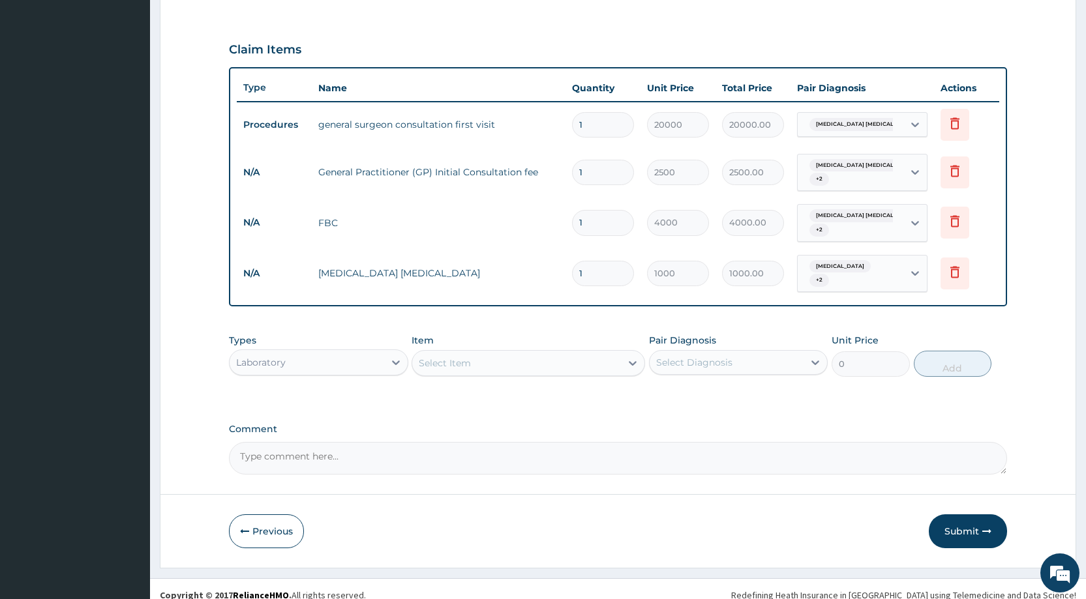
scroll to position [425, 0]
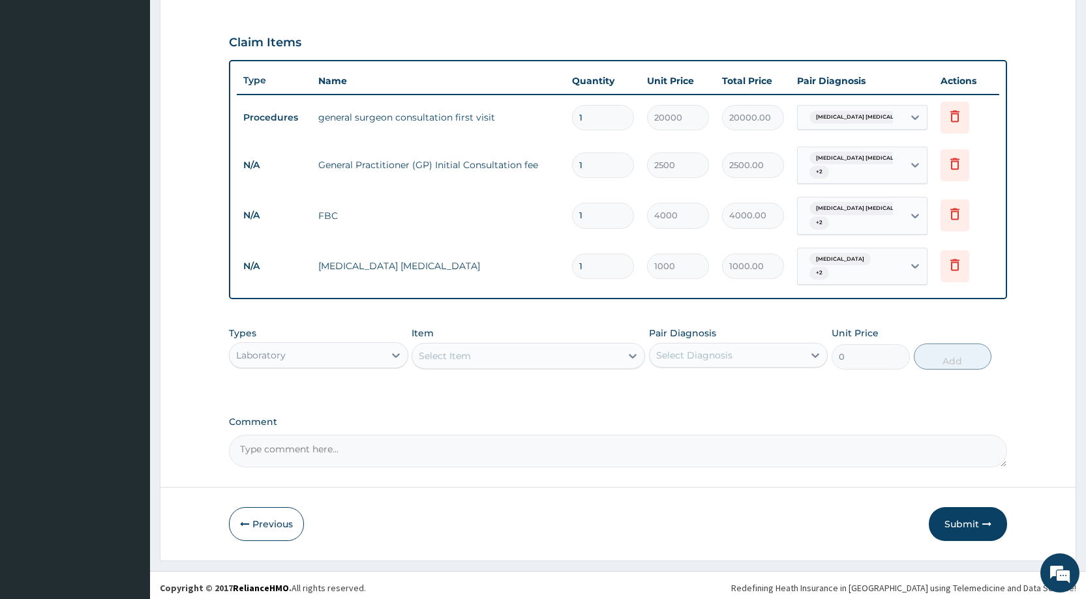
click at [350, 353] on div "Laboratory" at bounding box center [307, 355] width 154 height 21
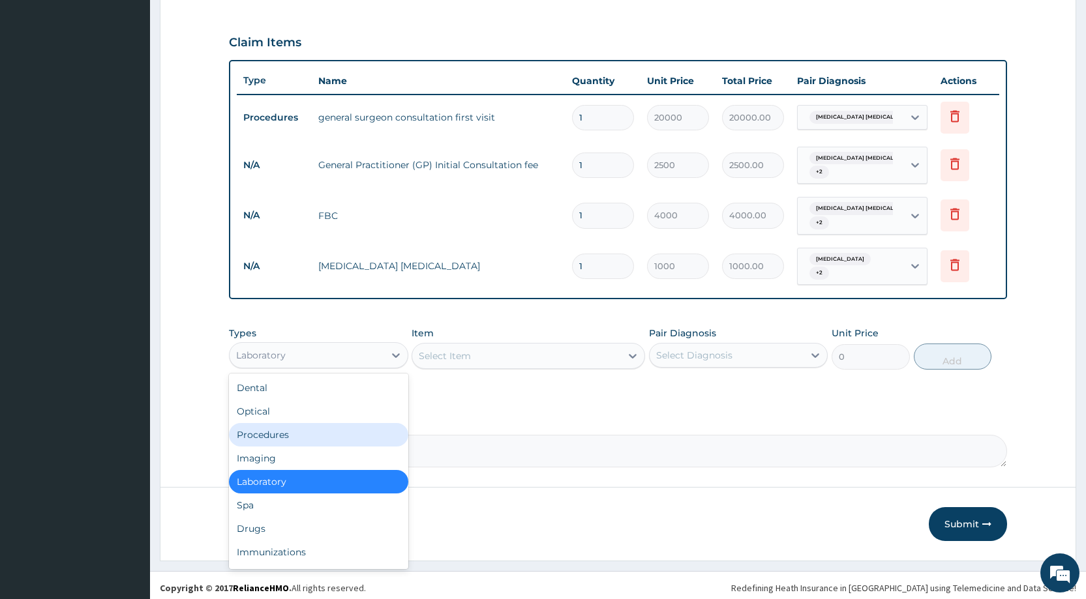
click at [282, 432] on div "Procedures" at bounding box center [318, 434] width 179 height 23
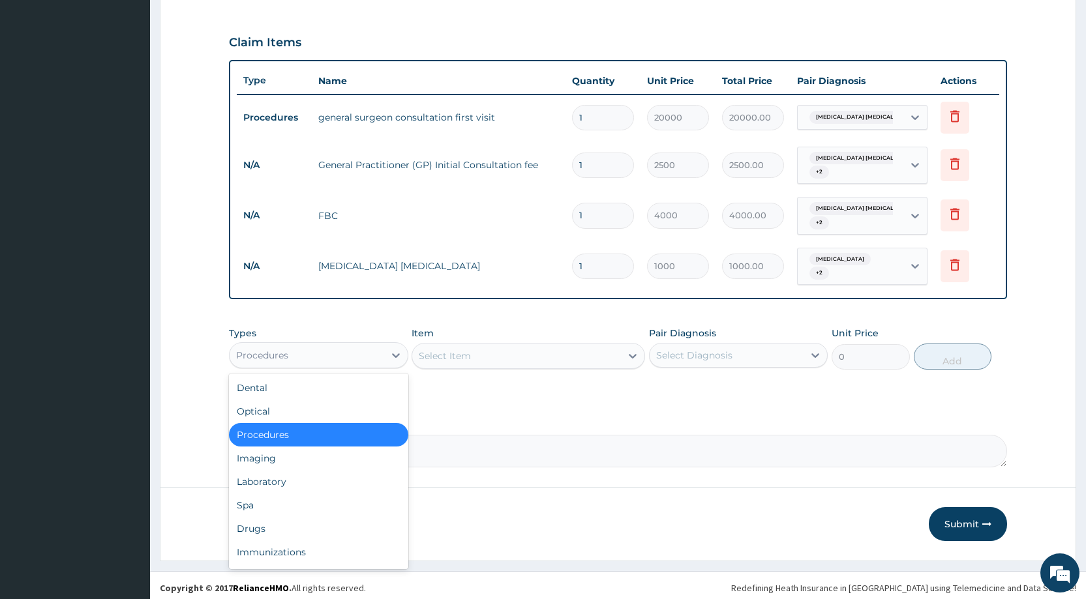
click at [291, 346] on div "Procedures" at bounding box center [307, 355] width 154 height 21
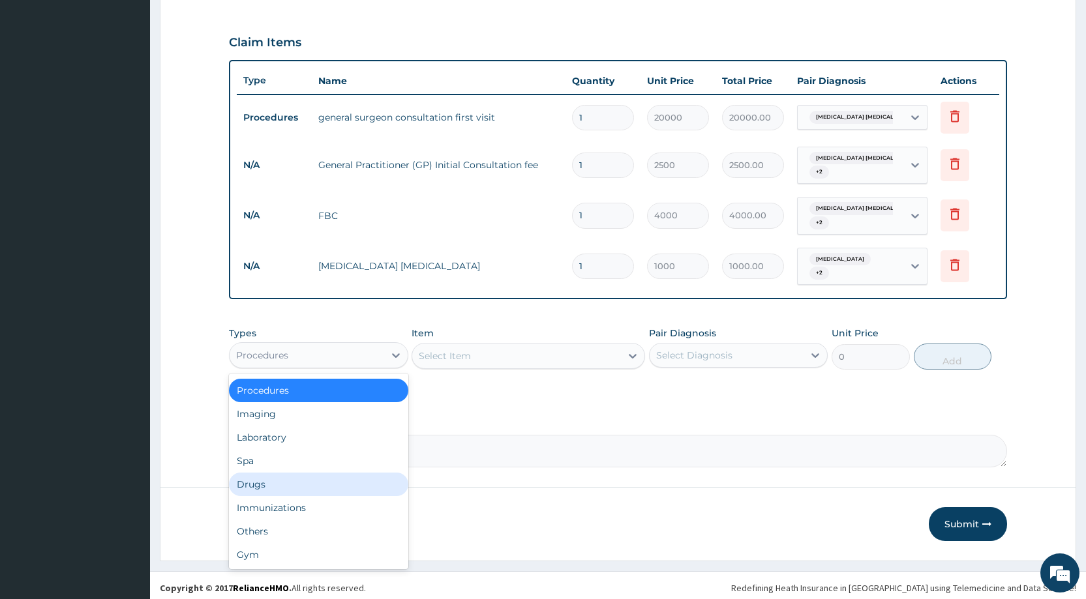
click at [288, 475] on div "Drugs" at bounding box center [318, 484] width 179 height 23
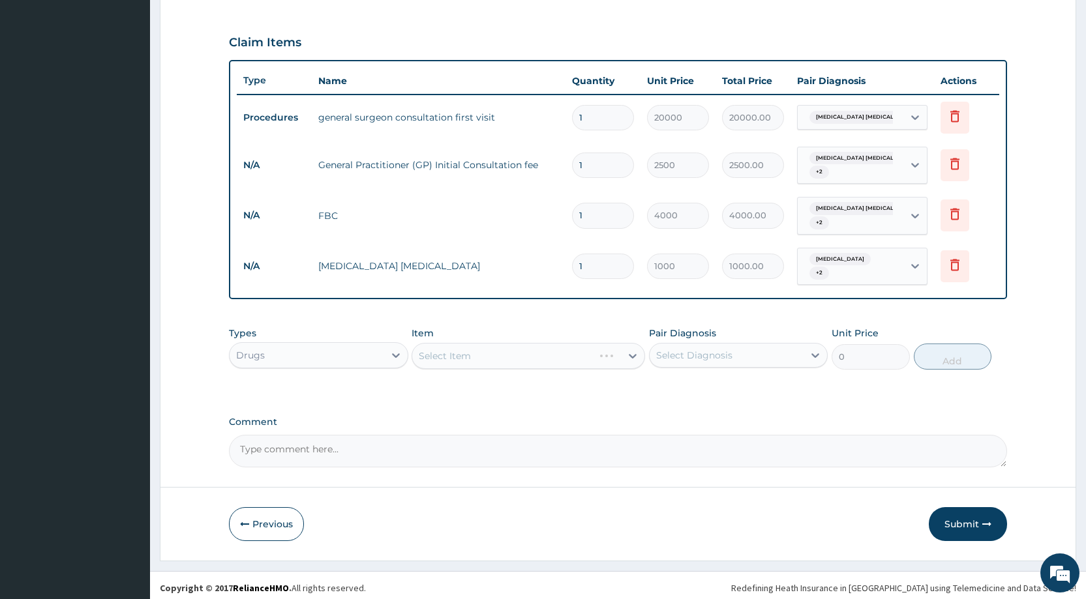
click at [436, 348] on div "Select Item" at bounding box center [527, 356] width 233 height 26
click at [419, 350] on div "Select Item" at bounding box center [527, 356] width 233 height 26
click at [430, 350] on div "Select Item" at bounding box center [527, 356] width 233 height 26
click at [429, 350] on div "Select Item" at bounding box center [445, 356] width 52 height 13
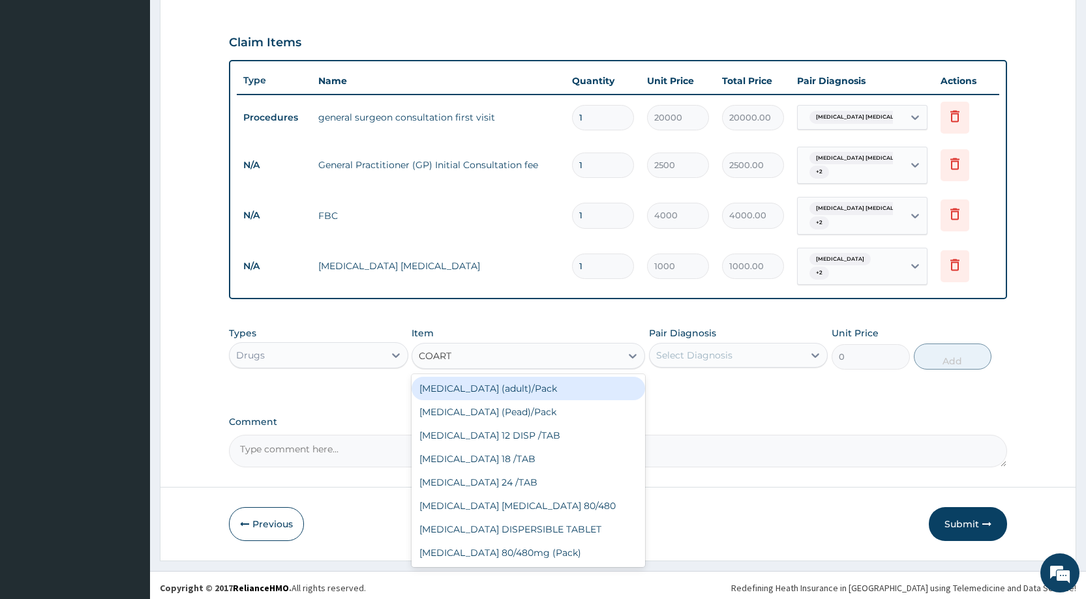
type input "COARTE"
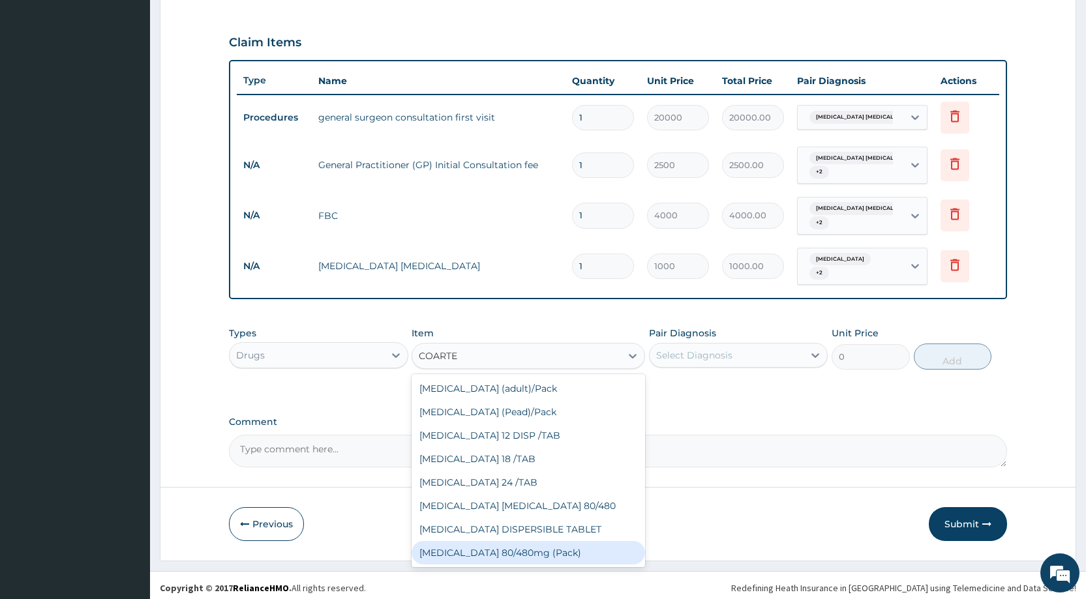
click at [501, 548] on div "COARTEM 80/480mg (Pack)" at bounding box center [527, 552] width 233 height 23
type input "2500"
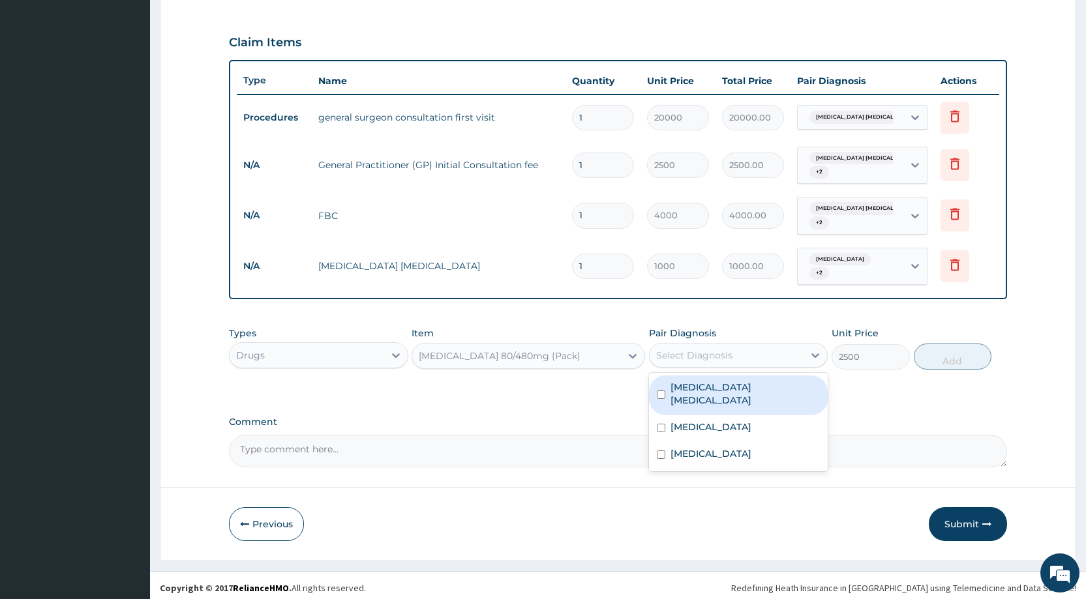
click at [687, 355] on div "Select Diagnosis" at bounding box center [694, 355] width 76 height 13
click at [674, 386] on label "Mast cell malignancy" at bounding box center [744, 394] width 149 height 26
checkbox input "true"
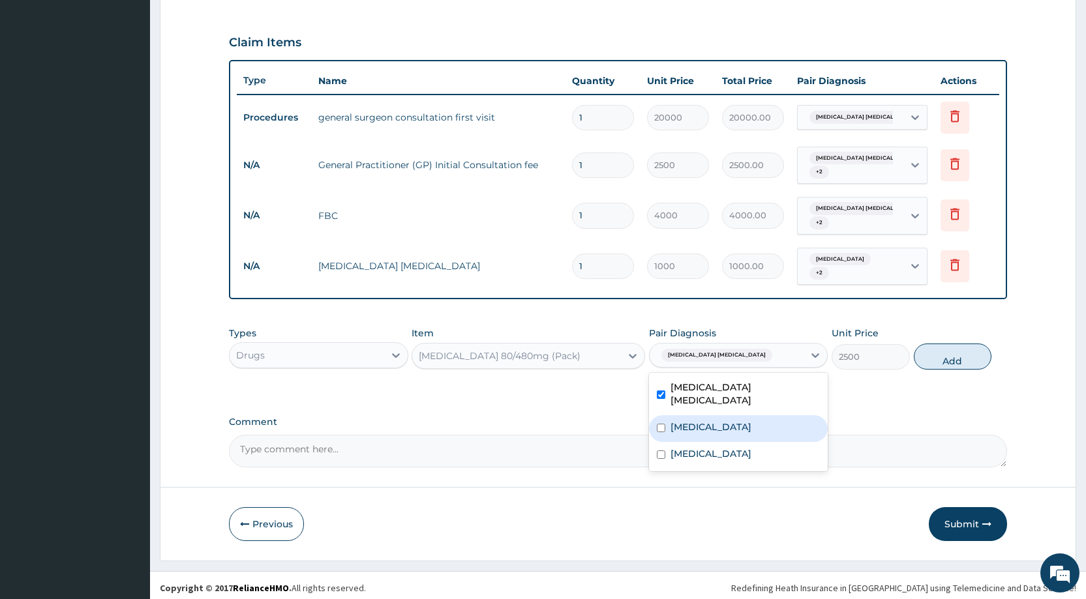
click at [667, 416] on div "Malaria" at bounding box center [738, 428] width 179 height 27
checkbox input "true"
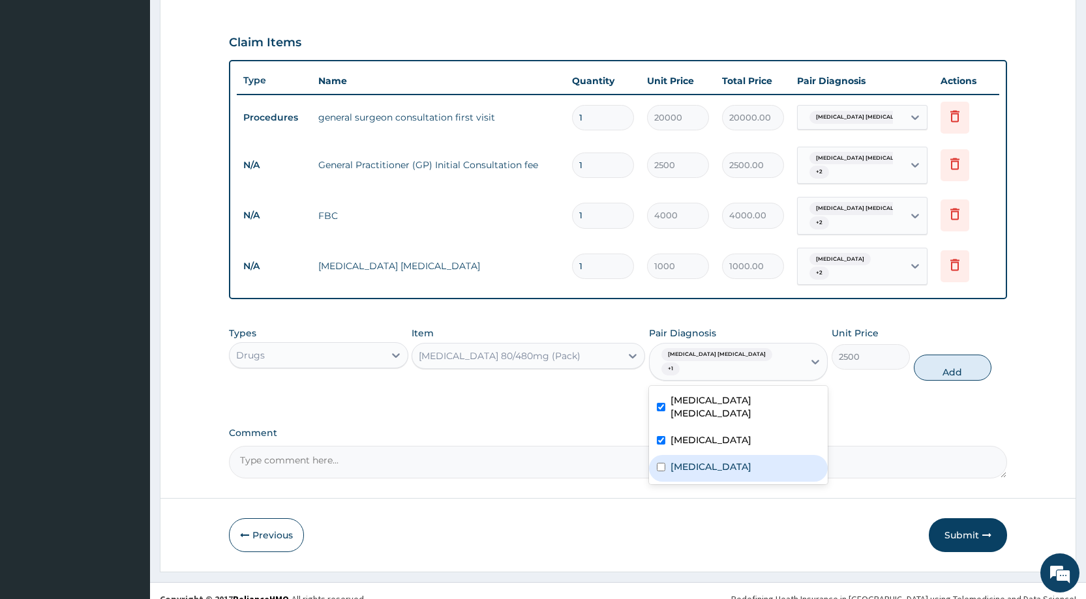
drag, startPoint x: 657, startPoint y: 440, endPoint x: 672, endPoint y: 432, distance: 17.2
click at [667, 455] on div "Sepsis" at bounding box center [738, 468] width 179 height 27
checkbox input "true"
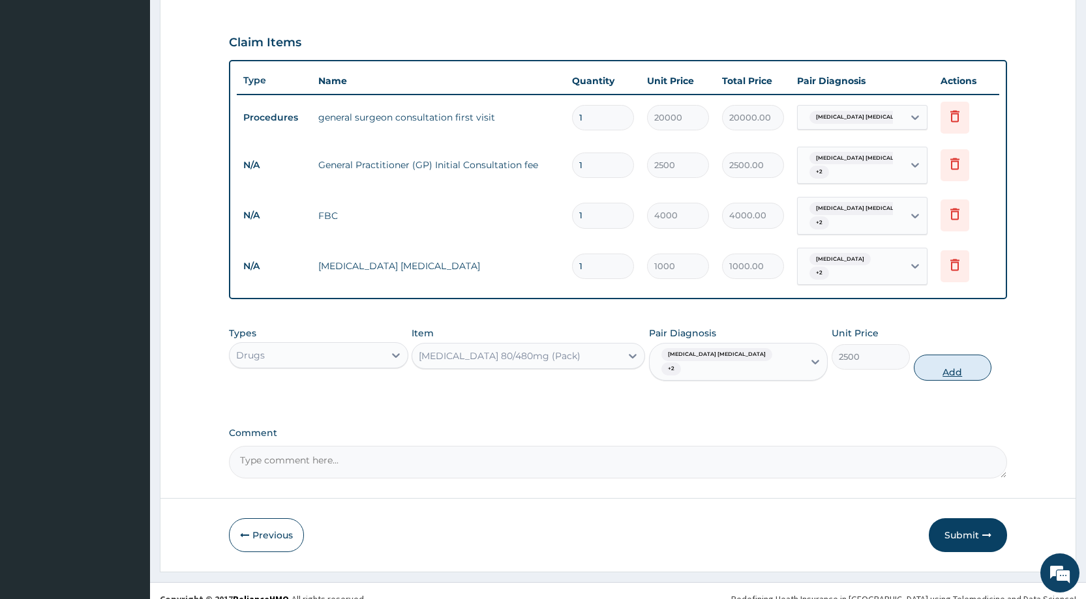
click at [949, 359] on button "Add" at bounding box center [953, 368] width 78 height 26
type input "0"
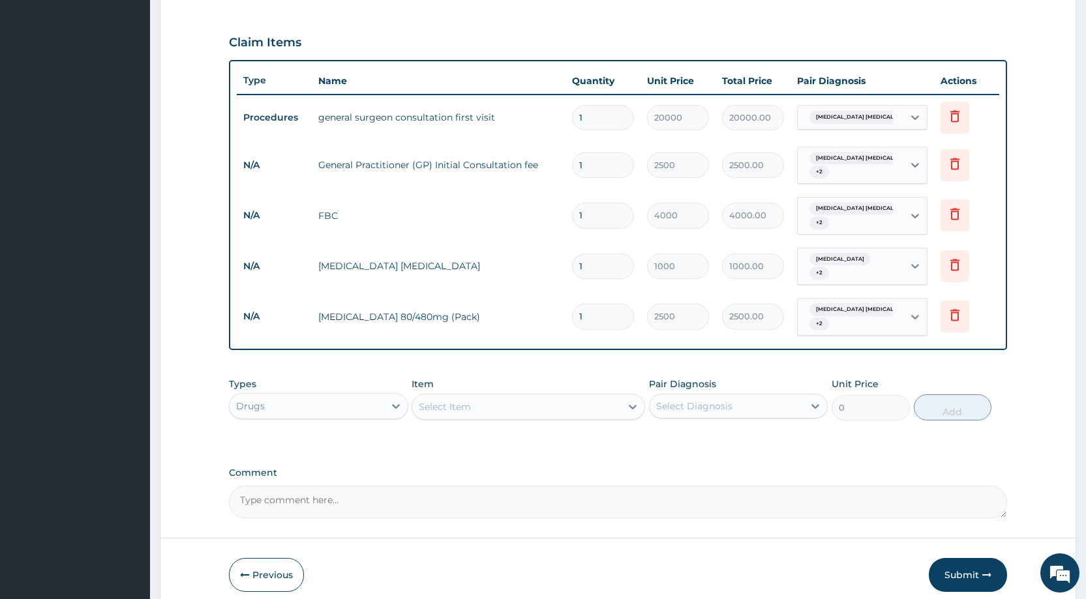
click at [467, 400] on div "Select Item" at bounding box center [445, 406] width 52 height 13
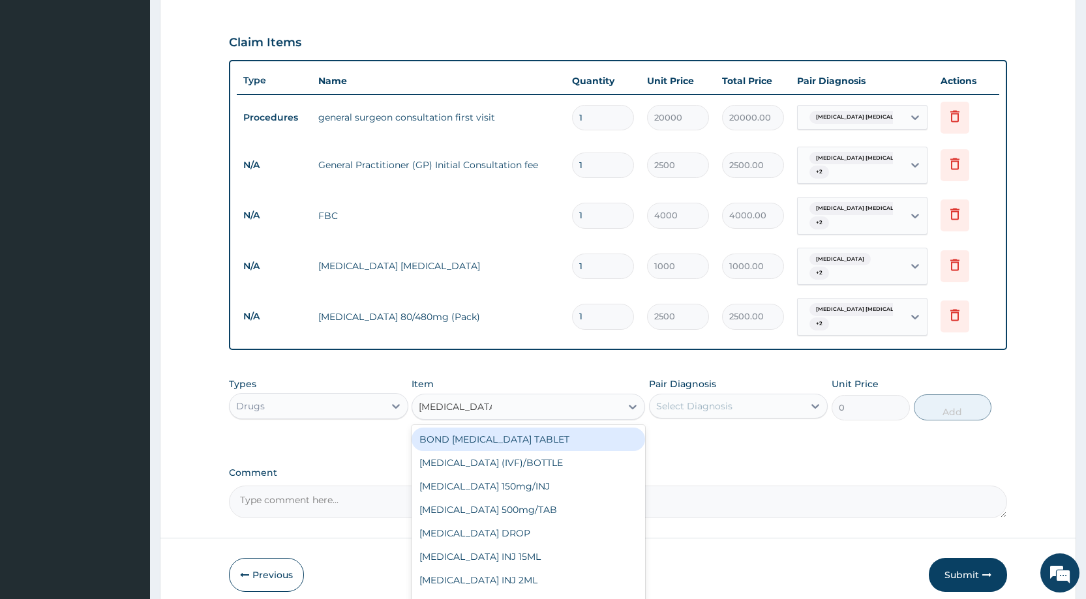
type input "PARACETAMOL"
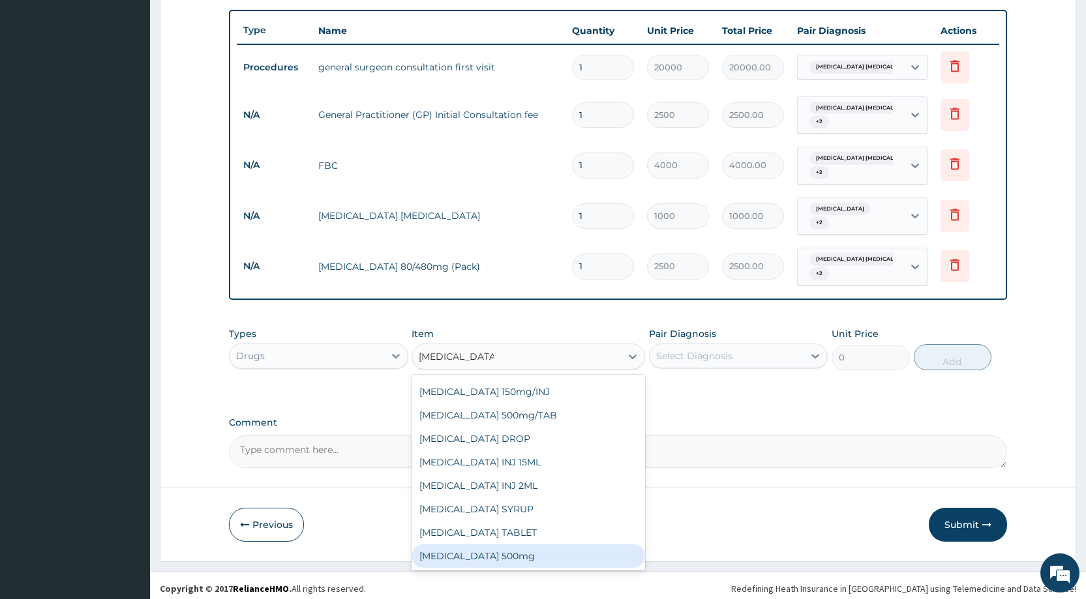
click at [517, 545] on div "PARACETAMOL 500mg" at bounding box center [527, 556] width 233 height 23
type input "30"
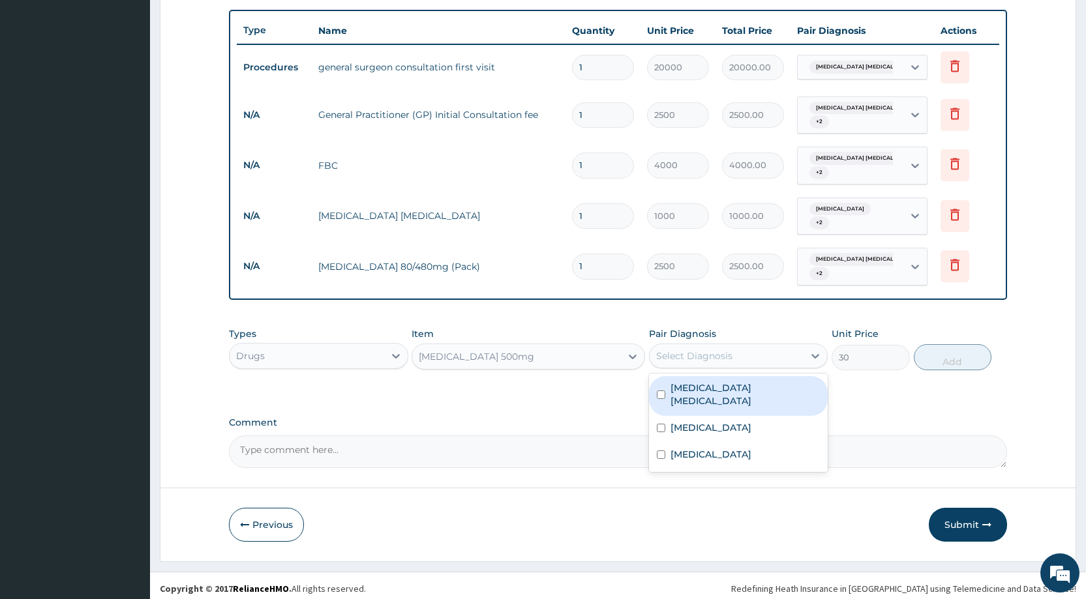
click at [689, 346] on div "Select Diagnosis" at bounding box center [727, 356] width 154 height 21
click at [685, 381] on label "Mast cell malignancy" at bounding box center [744, 394] width 149 height 26
checkbox input "true"
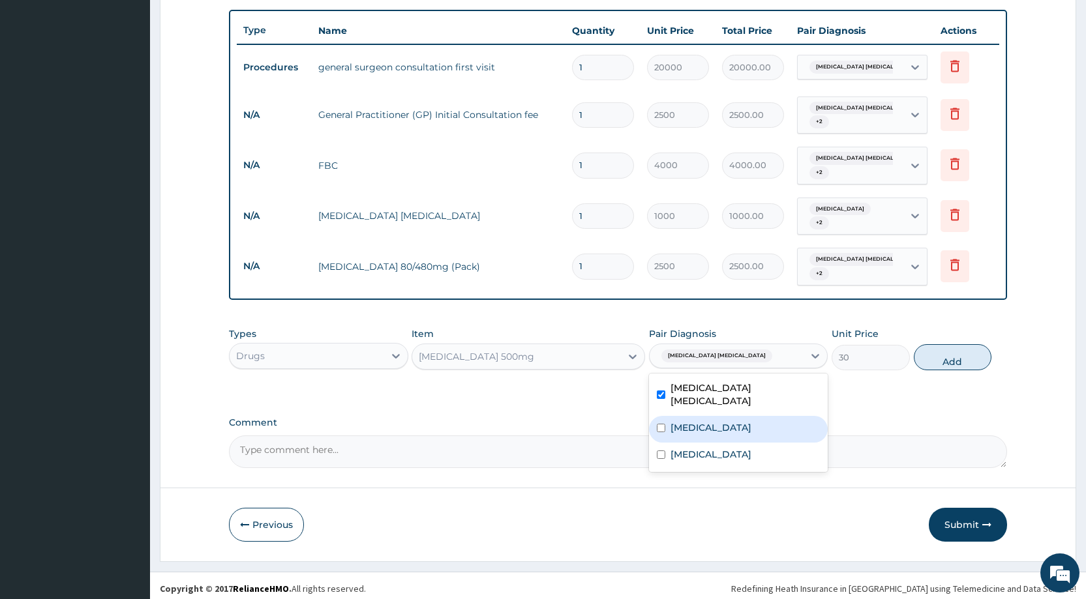
click at [676, 416] on div "Malaria" at bounding box center [738, 429] width 179 height 27
checkbox input "true"
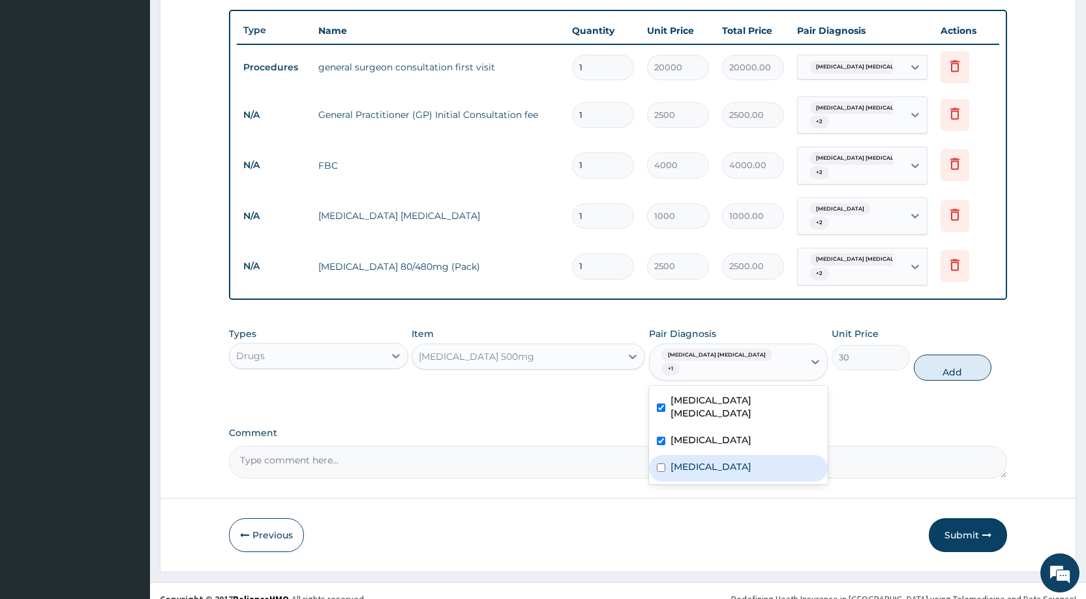
click at [667, 455] on div "Sepsis" at bounding box center [738, 468] width 179 height 27
checkbox input "true"
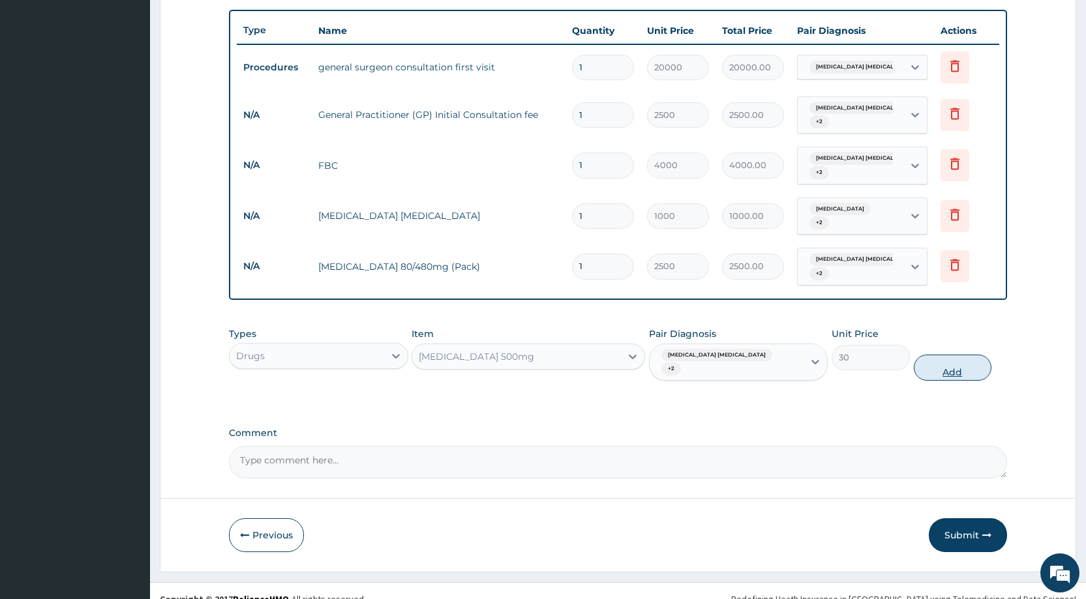
click at [944, 355] on button "Add" at bounding box center [953, 368] width 78 height 26
type input "0"
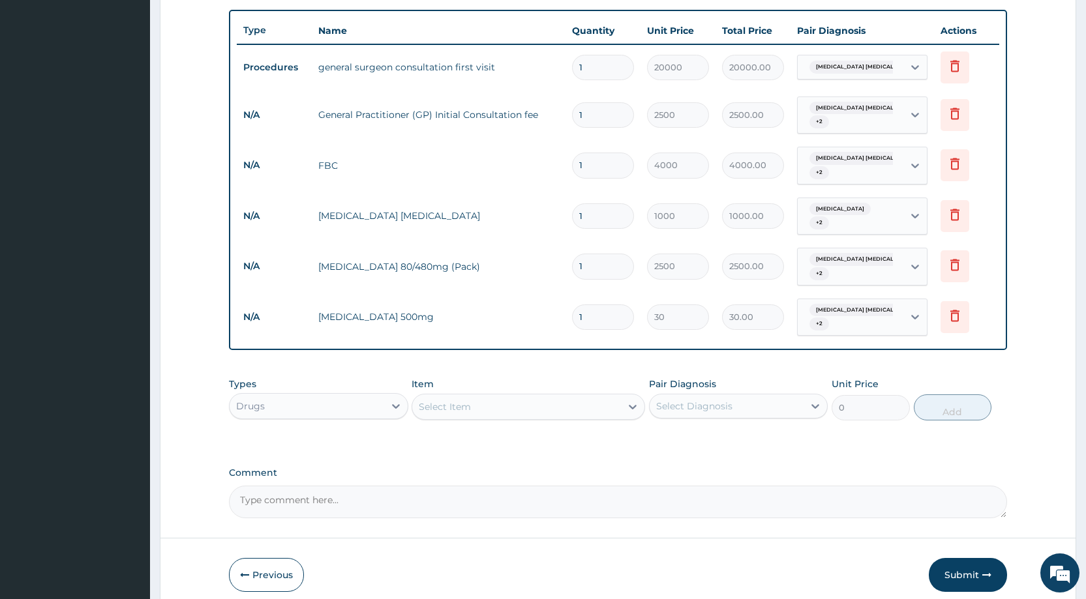
type input "18"
type input "540.00"
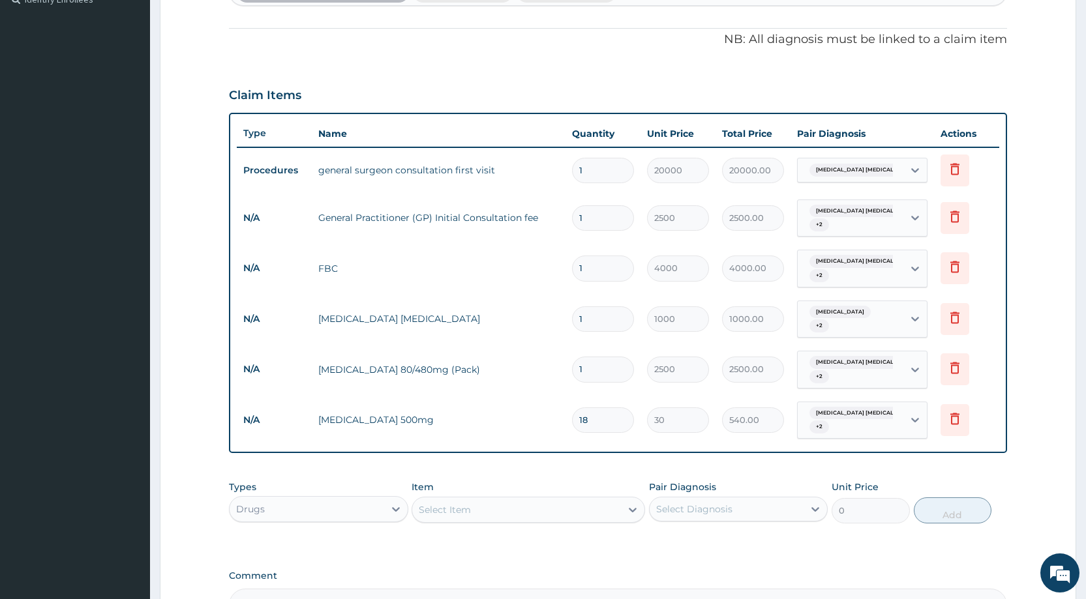
scroll to position [526, 0]
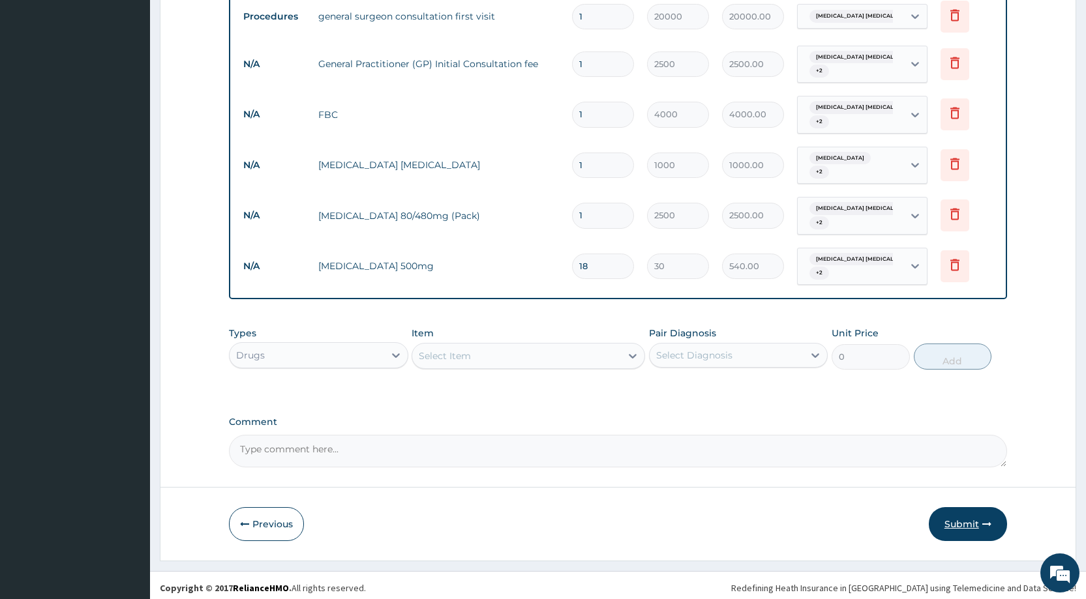
type input "18"
click at [970, 522] on button "Submit" at bounding box center [968, 524] width 78 height 34
